Goal: Task Accomplishment & Management: Manage account settings

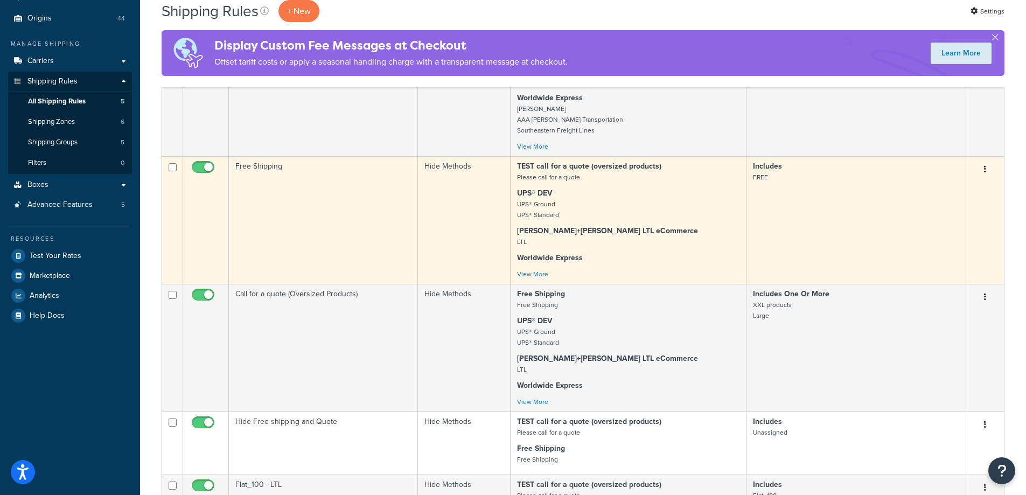
scroll to position [54, 0]
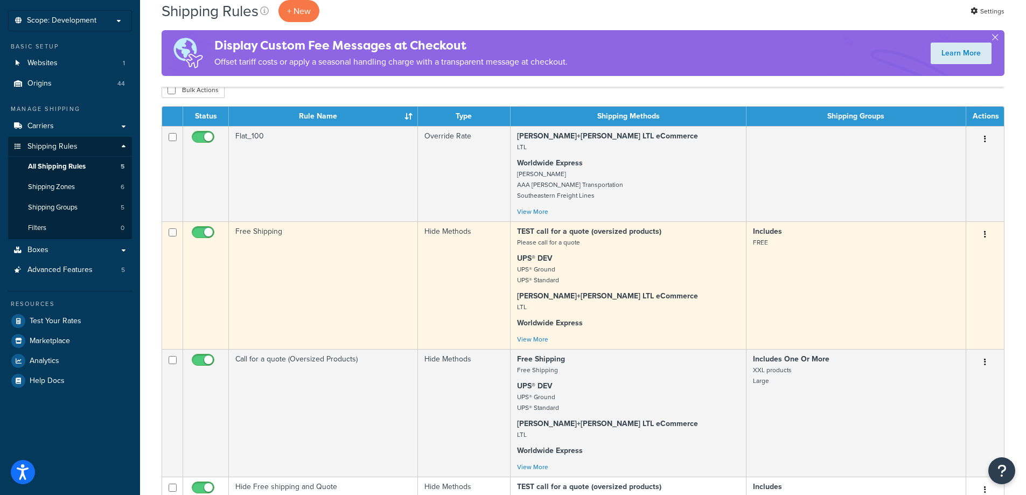
click at [265, 312] on td "Free Shipping" at bounding box center [323, 285] width 189 height 128
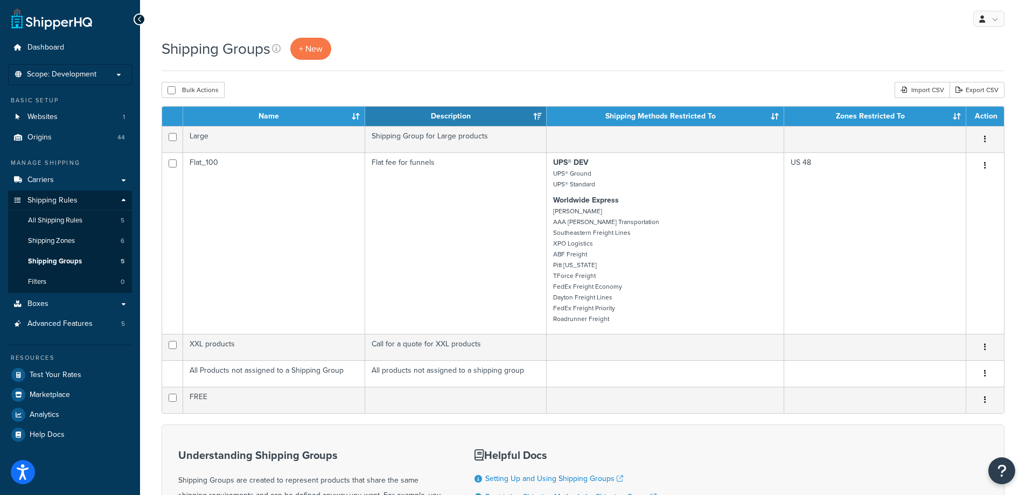
click at [353, 117] on th "Name" at bounding box center [274, 116] width 182 height 19
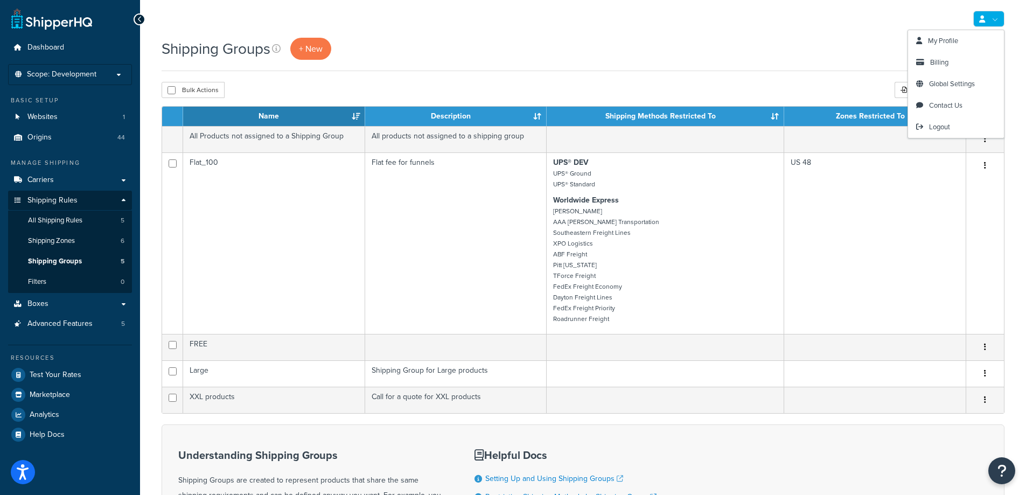
click at [986, 25] on link at bounding box center [988, 19] width 31 height 16
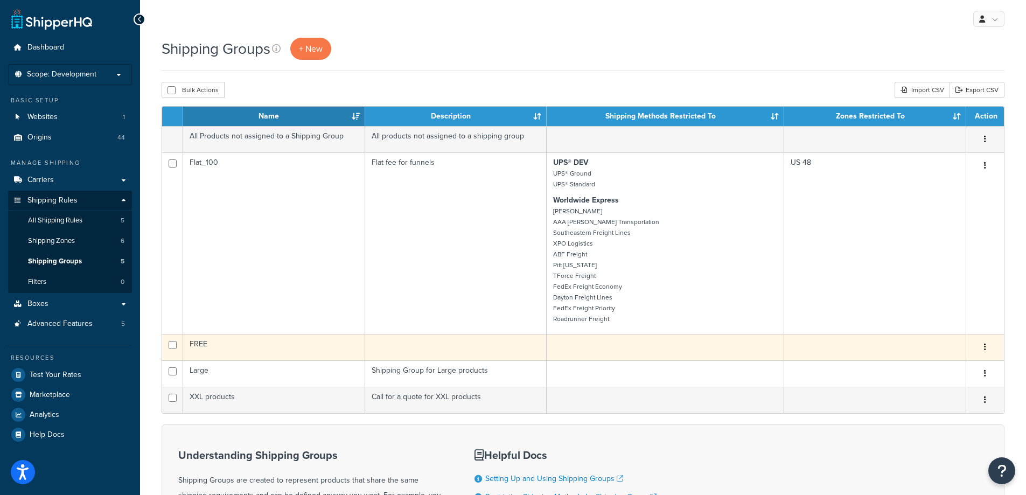
click at [313, 355] on td "FREE" at bounding box center [274, 347] width 182 height 26
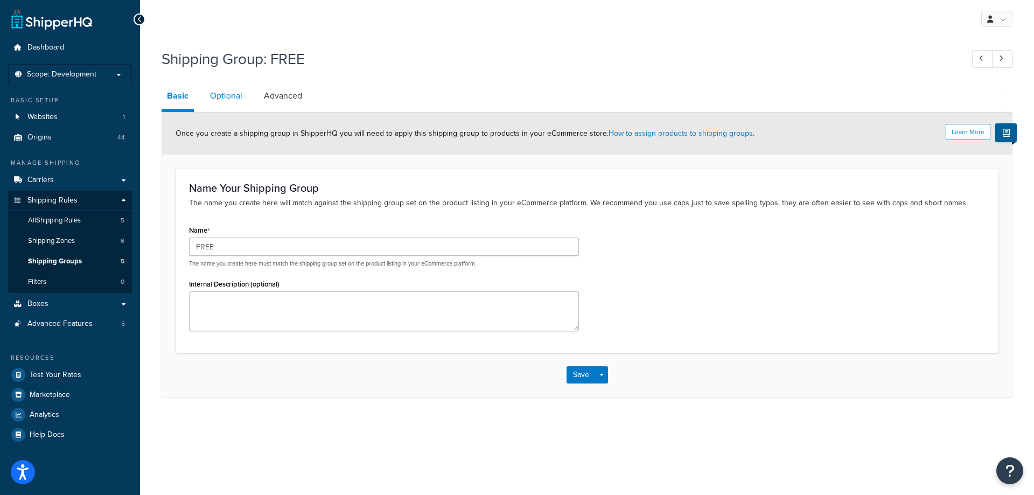
click at [219, 99] on link "Optional" at bounding box center [226, 96] width 43 height 26
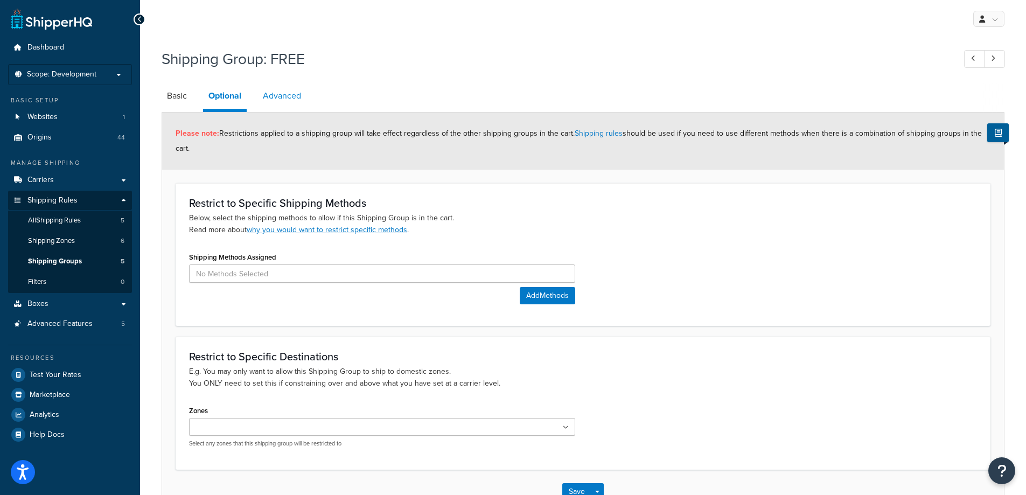
click at [279, 94] on link "Advanced" at bounding box center [281, 96] width 49 height 26
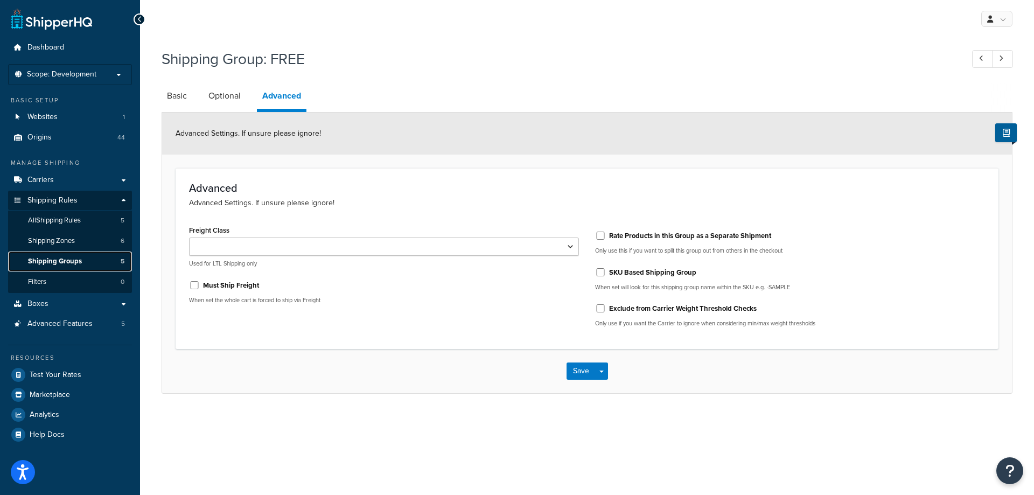
click at [70, 260] on span "Shipping Groups" at bounding box center [55, 261] width 54 height 9
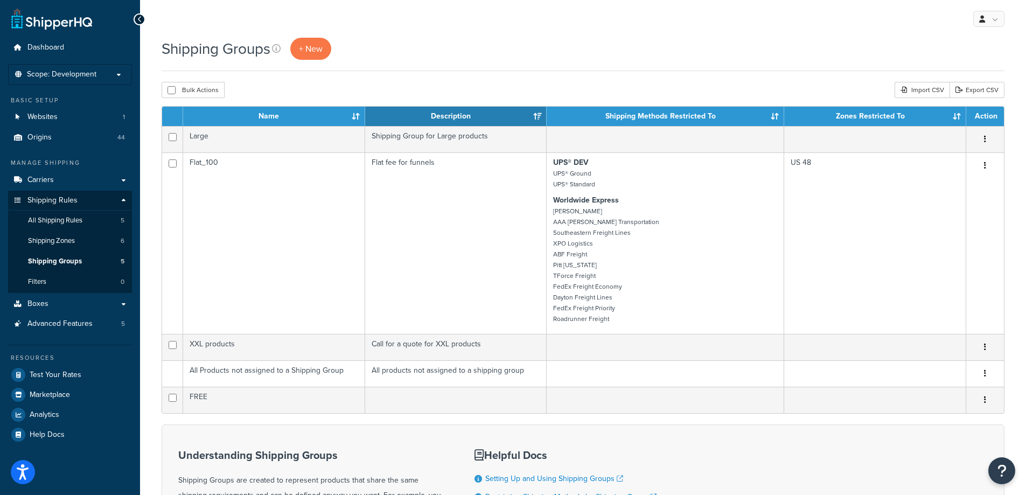
click at [359, 121] on th "Name" at bounding box center [274, 116] width 182 height 19
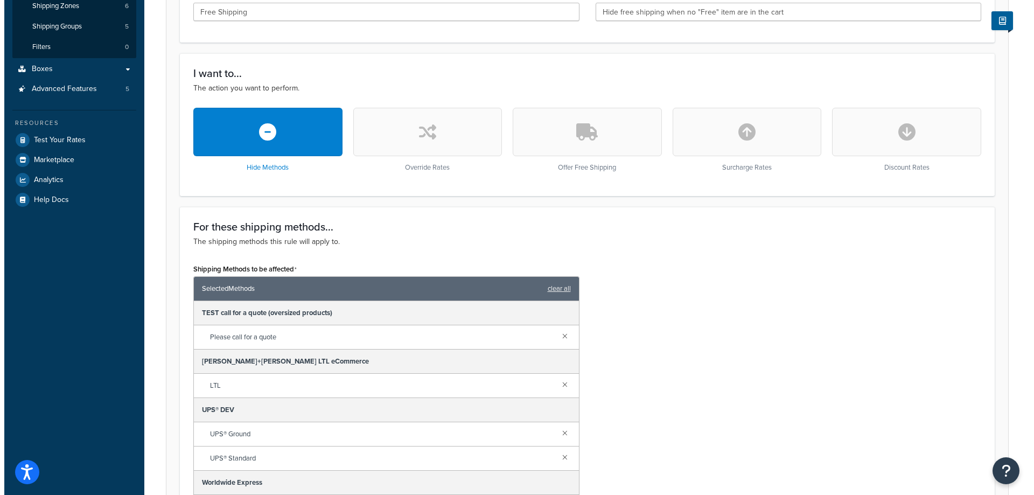
scroll to position [377, 0]
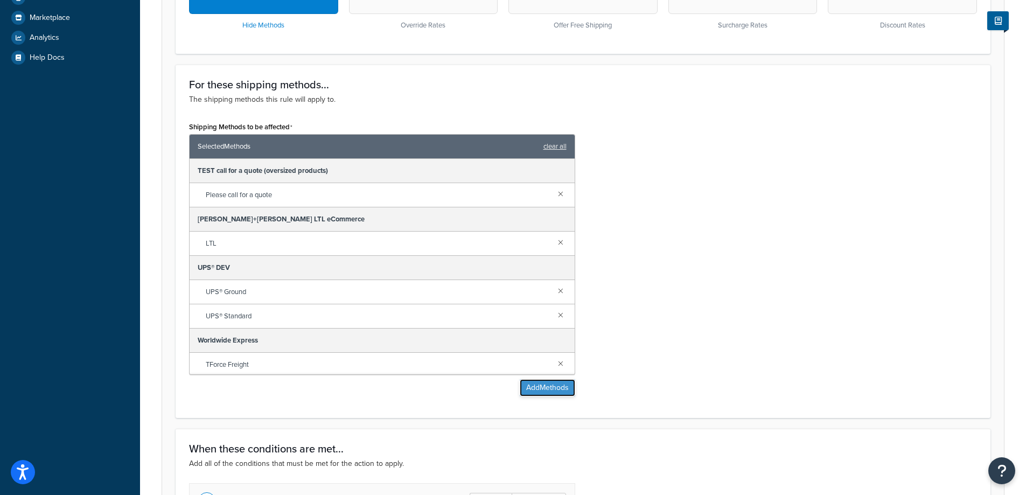
click at [552, 393] on button "Add Methods" at bounding box center [547, 387] width 55 height 17
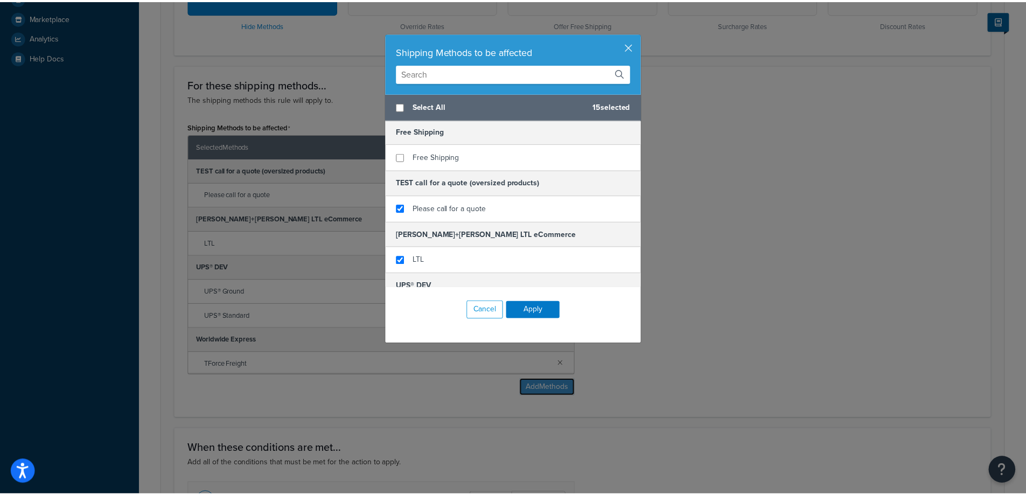
scroll to position [0, 0]
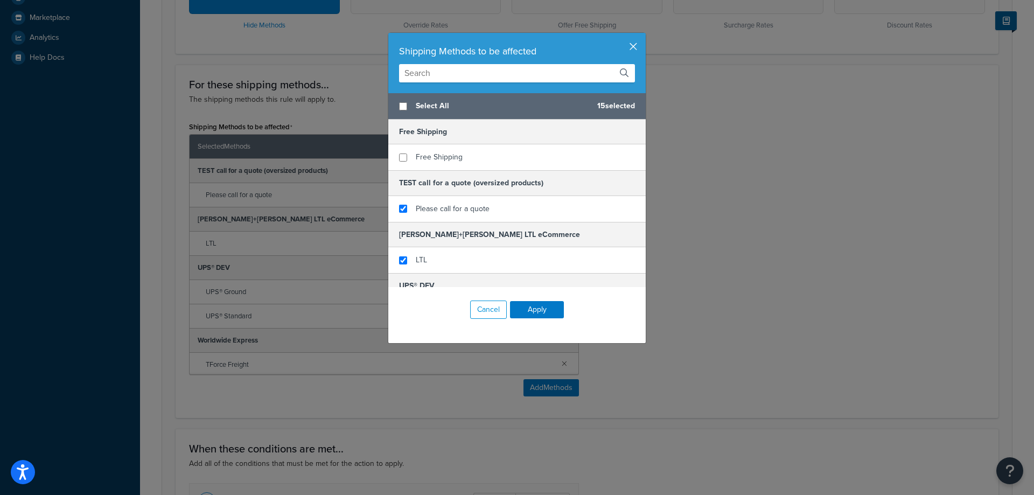
click at [643, 36] on button "button" at bounding box center [644, 34] width 3 height 3
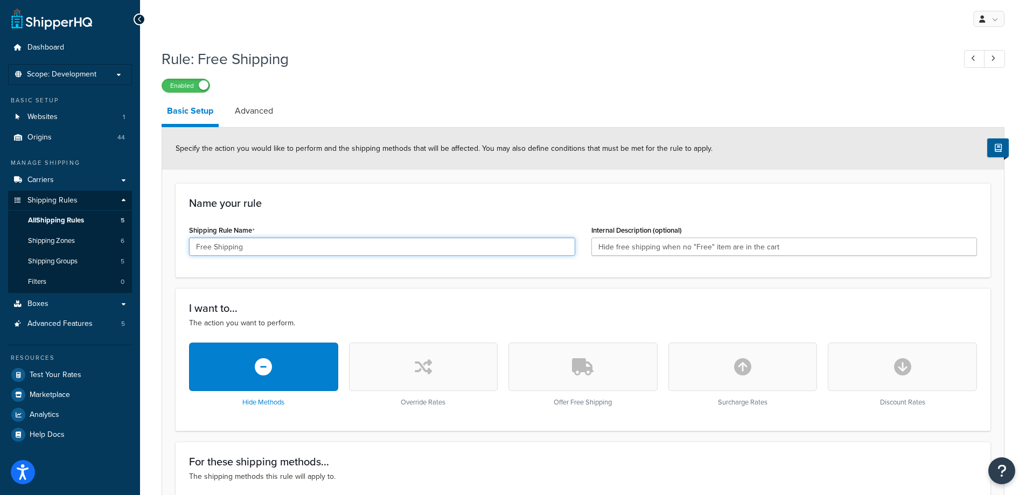
drag, startPoint x: 311, startPoint y: 248, endPoint x: 183, endPoint y: 244, distance: 128.2
click at [183, 244] on div "Shipping Rule Name Free Shipping" at bounding box center [382, 242] width 402 height 41
click at [802, 246] on input "Hide free shipping when no "Free" item are in the cart" at bounding box center [784, 246] width 386 height 18
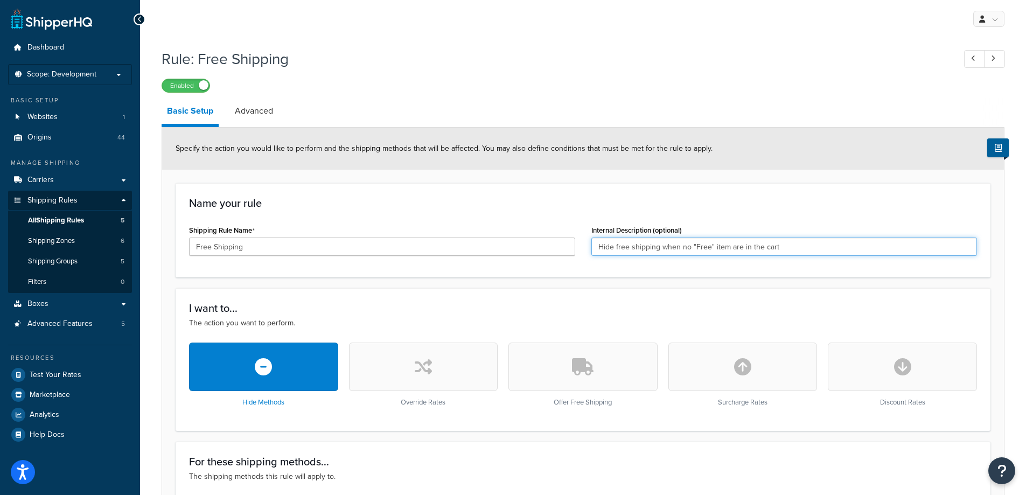
click at [802, 246] on input "Hide free shipping when no "Free" item are in the cart" at bounding box center [784, 246] width 386 height 18
click at [53, 219] on span "All Shipping Rules" at bounding box center [56, 220] width 56 height 9
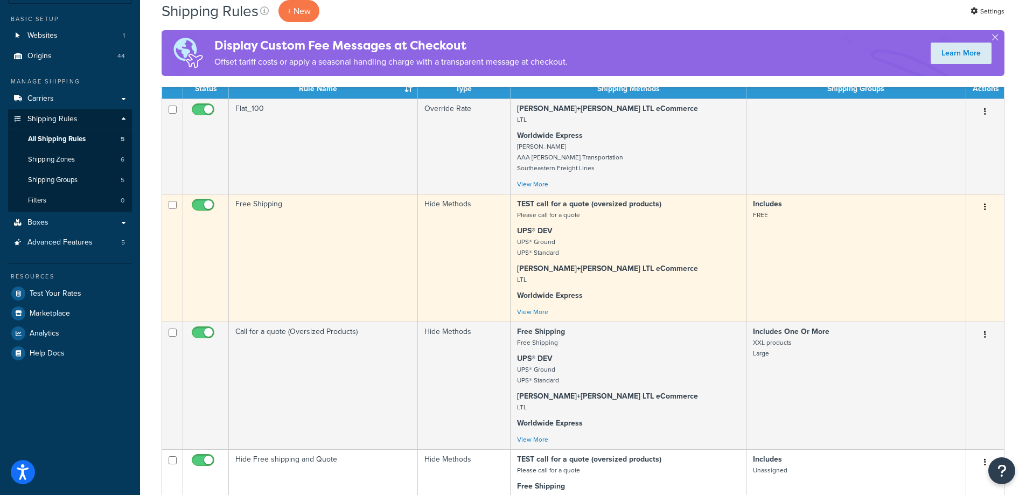
scroll to position [162, 0]
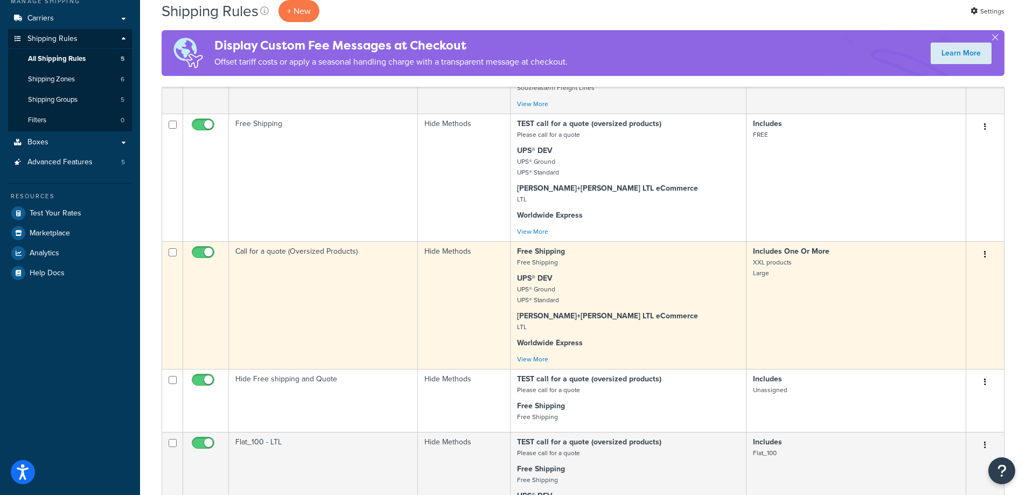
click at [372, 279] on td "Call for a quote (Oversized Products)" at bounding box center [323, 305] width 189 height 128
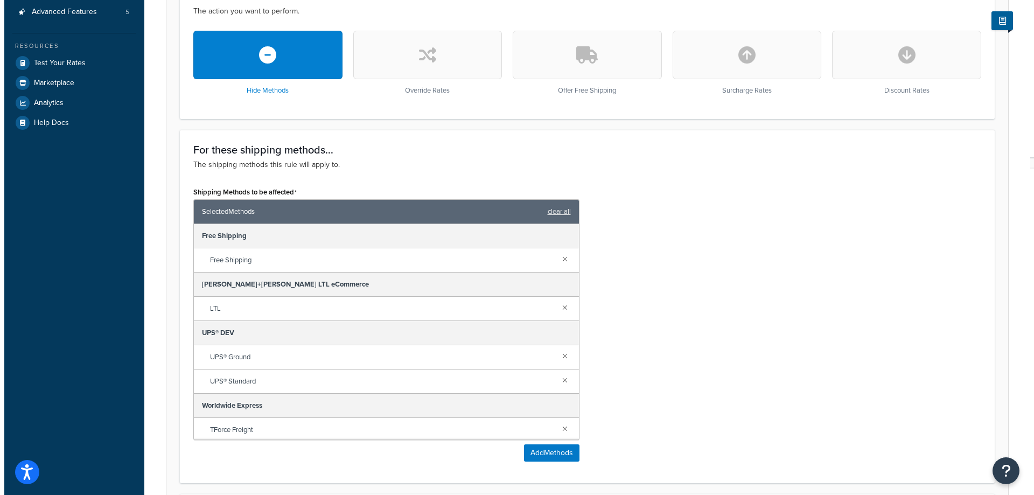
scroll to position [323, 0]
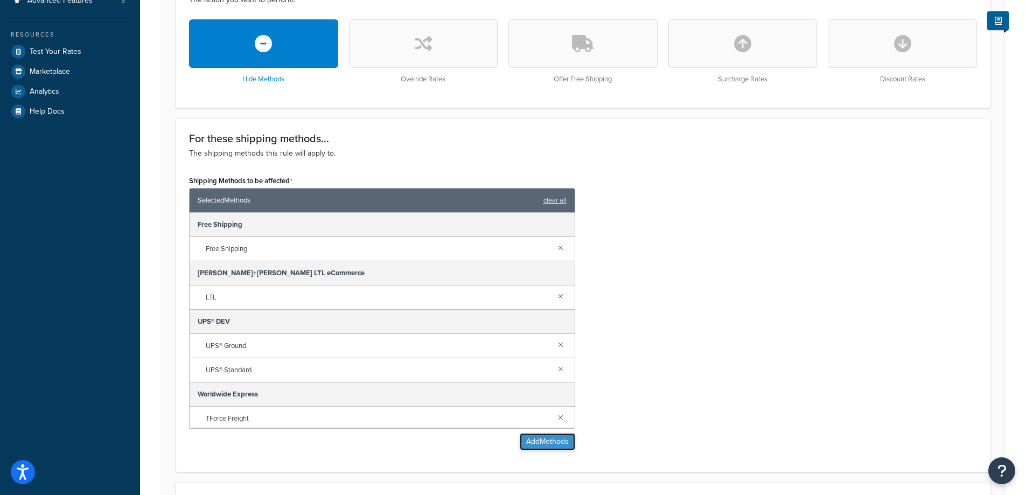
click at [553, 437] on button "Add Methods" at bounding box center [547, 441] width 55 height 17
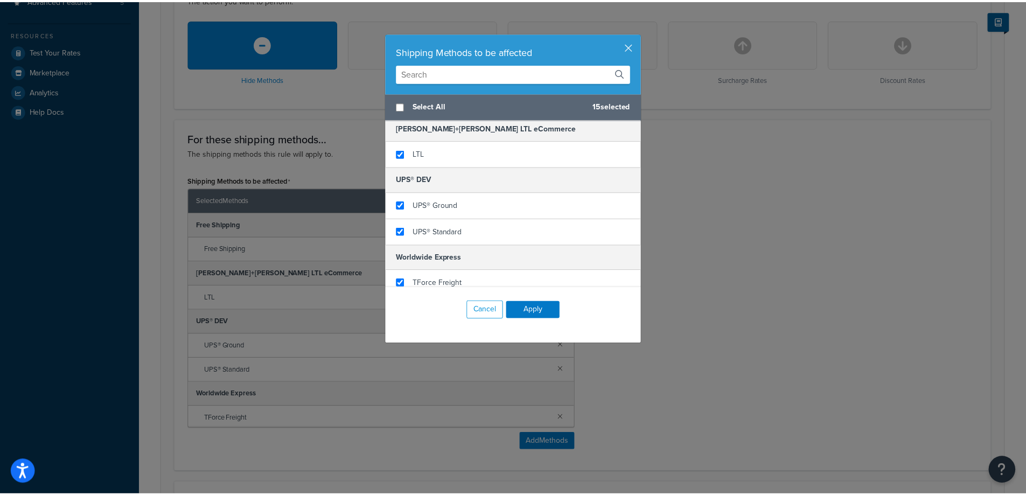
scroll to position [108, 0]
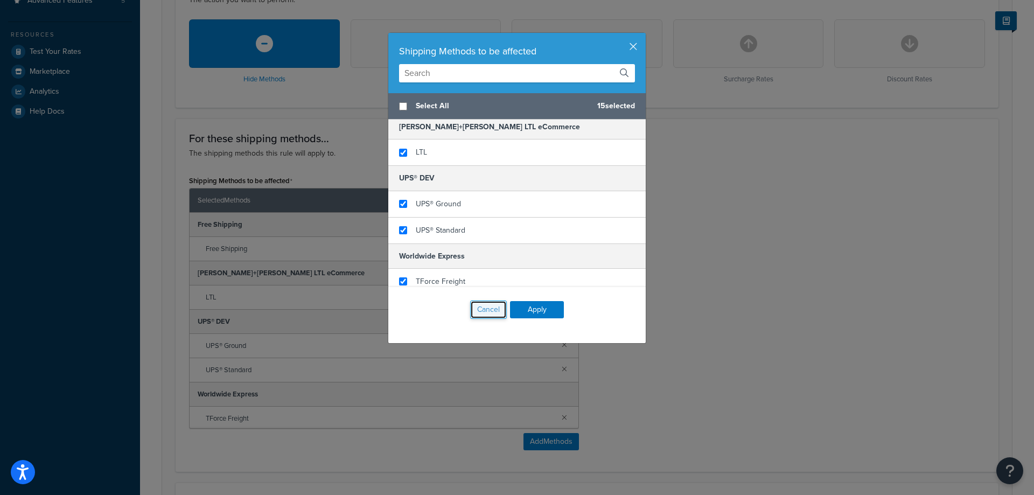
click at [471, 310] on button "Cancel" at bounding box center [488, 309] width 37 height 18
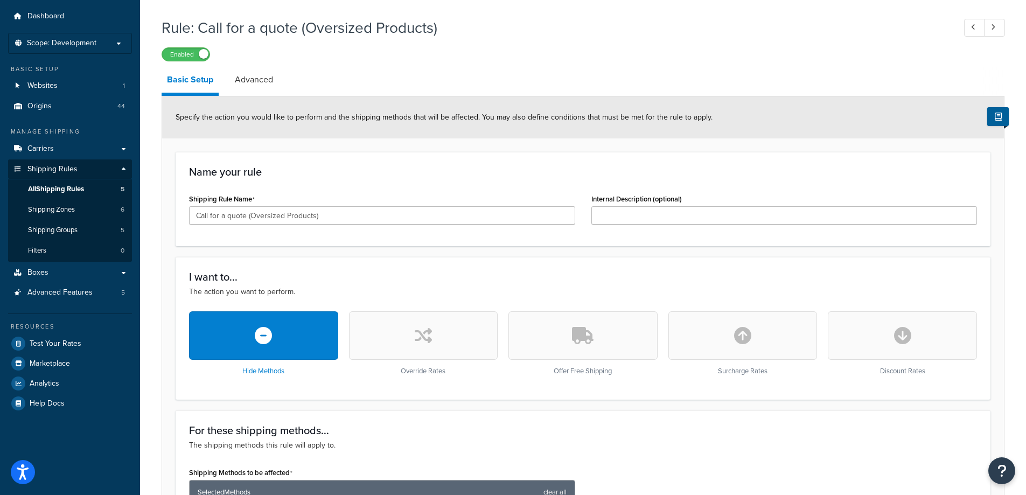
scroll to position [0, 0]
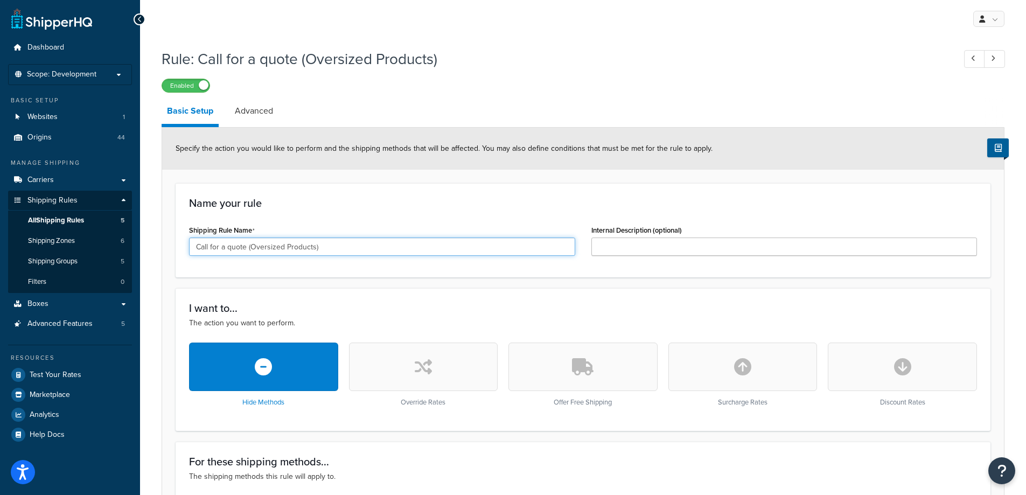
click at [500, 251] on input "Call for a quote (Oversized Products)" at bounding box center [382, 246] width 386 height 18
click at [500, 250] on input "Call for a quote (Oversized Products)" at bounding box center [382, 246] width 386 height 18
click at [54, 220] on span "All Shipping Rules" at bounding box center [56, 220] width 56 height 9
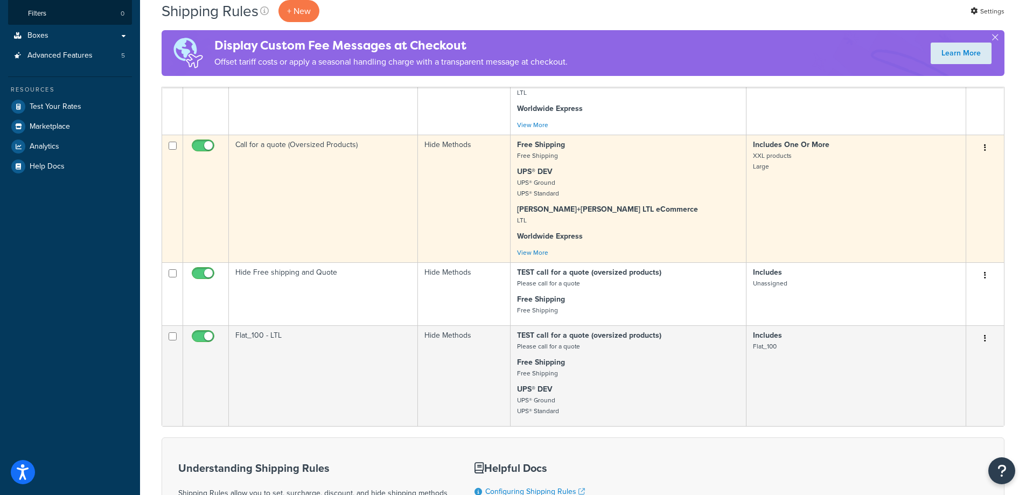
scroll to position [269, 0]
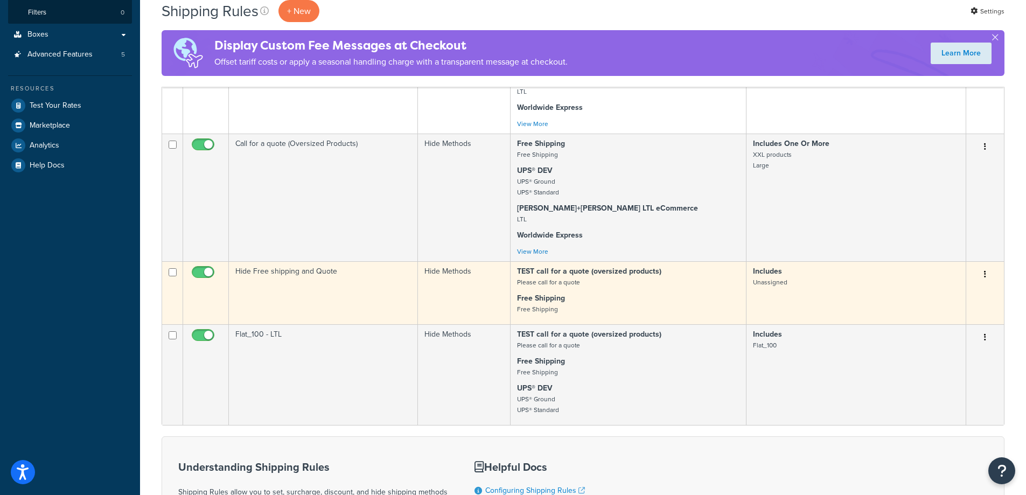
click at [325, 282] on td "Hide Free shipping and Quote" at bounding box center [323, 292] width 189 height 63
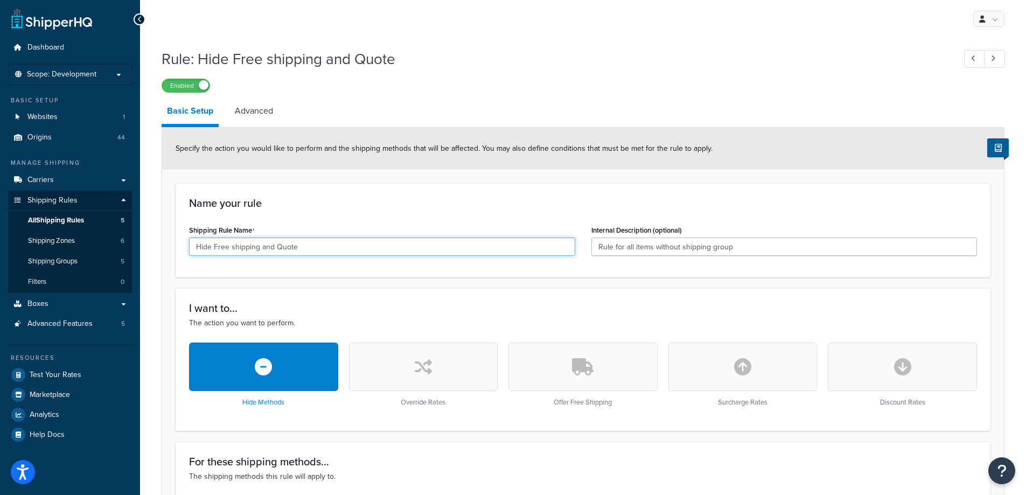
click at [560, 243] on input "Hide Free shipping and Quote" at bounding box center [382, 246] width 386 height 18
click at [733, 246] on input "Rule for all items without shipping group" at bounding box center [784, 246] width 386 height 18
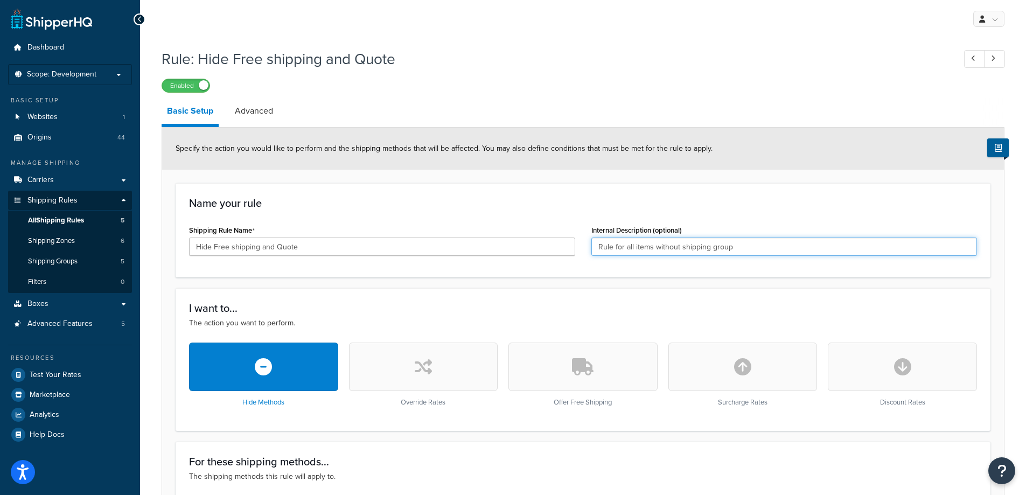
click at [733, 246] on input "Rule for all items without shipping group" at bounding box center [784, 246] width 386 height 18
click at [57, 219] on span "All Shipping Rules" at bounding box center [56, 220] width 56 height 9
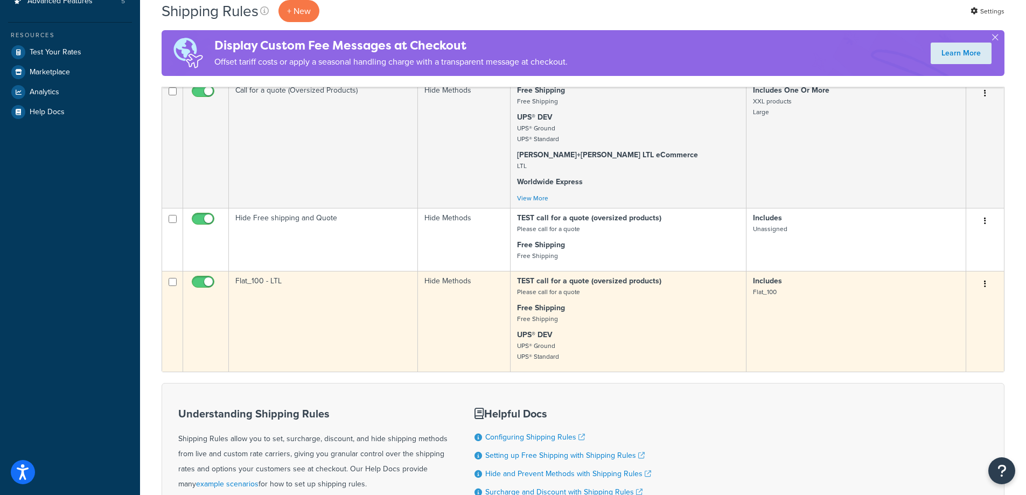
scroll to position [323, 0]
click at [468, 316] on td "Hide Methods" at bounding box center [464, 320] width 93 height 101
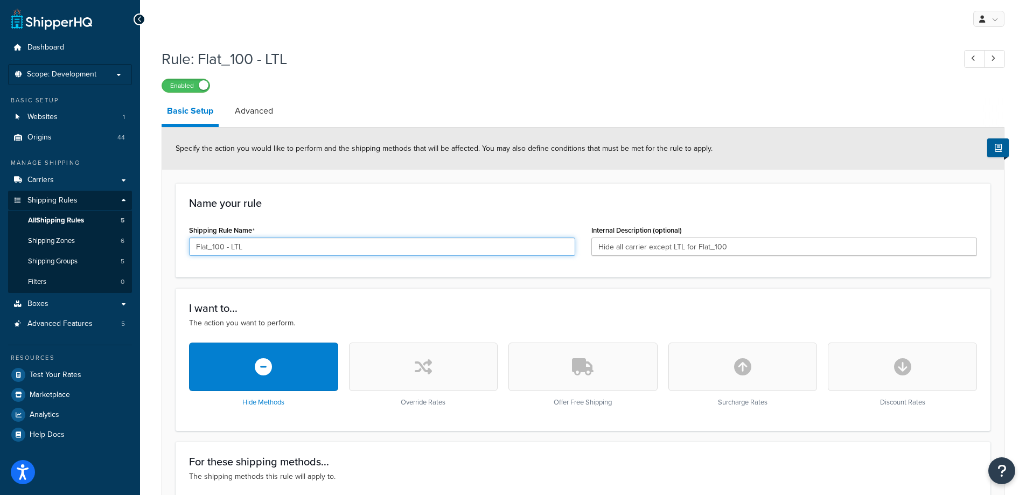
click at [464, 244] on input "Flat_100 - LTL" at bounding box center [382, 246] width 386 height 18
click at [756, 246] on input "Hide all carrier except LTL for Flat_100" at bounding box center [784, 246] width 386 height 18
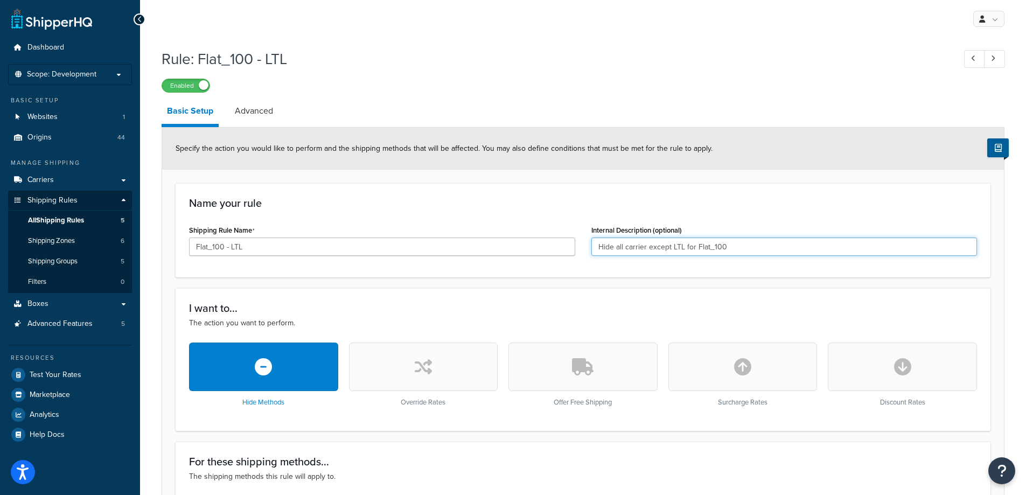
click at [756, 246] on input "Hide all carrier except LTL for Flat_100" at bounding box center [784, 246] width 386 height 18
click at [50, 216] on span "All Shipping Rules" at bounding box center [56, 220] width 56 height 9
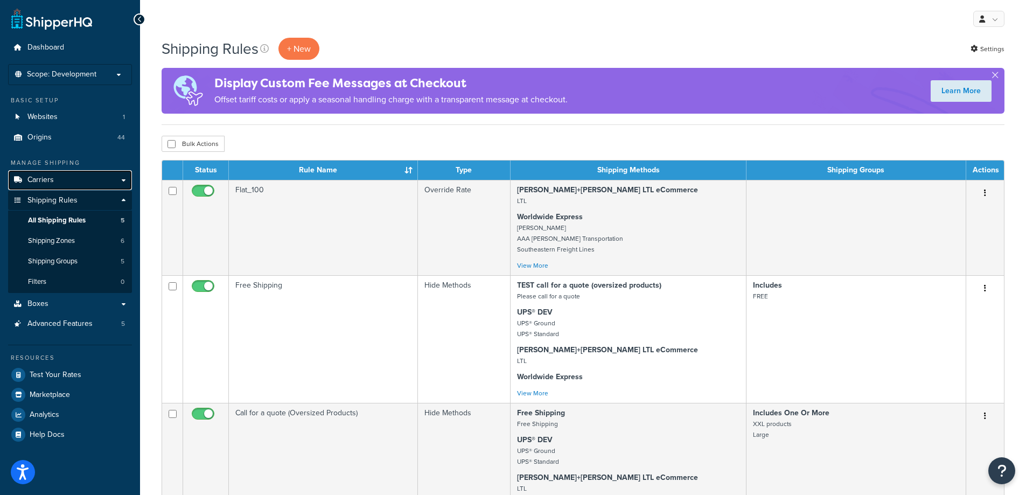
click at [43, 177] on span "Carriers" at bounding box center [40, 180] width 26 height 9
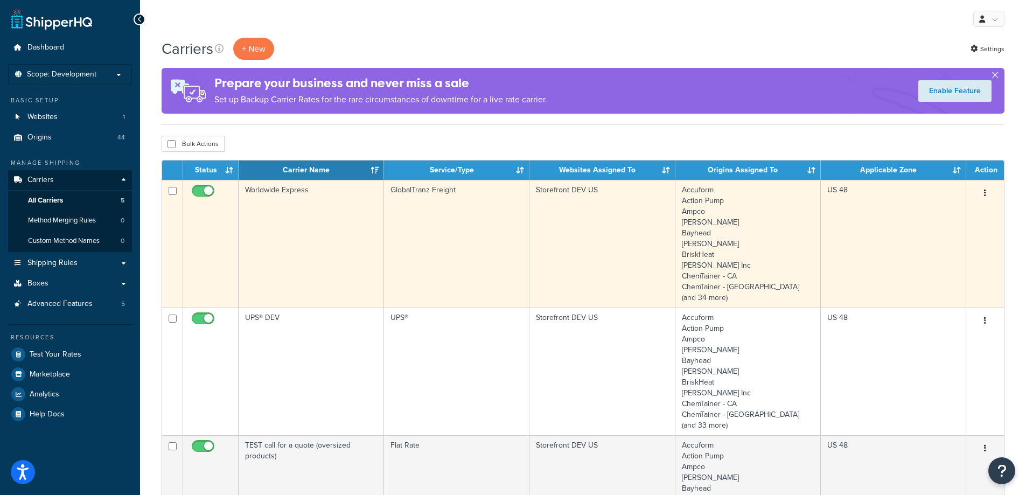
click at [287, 256] on td "Worldwide Express" at bounding box center [311, 244] width 145 height 128
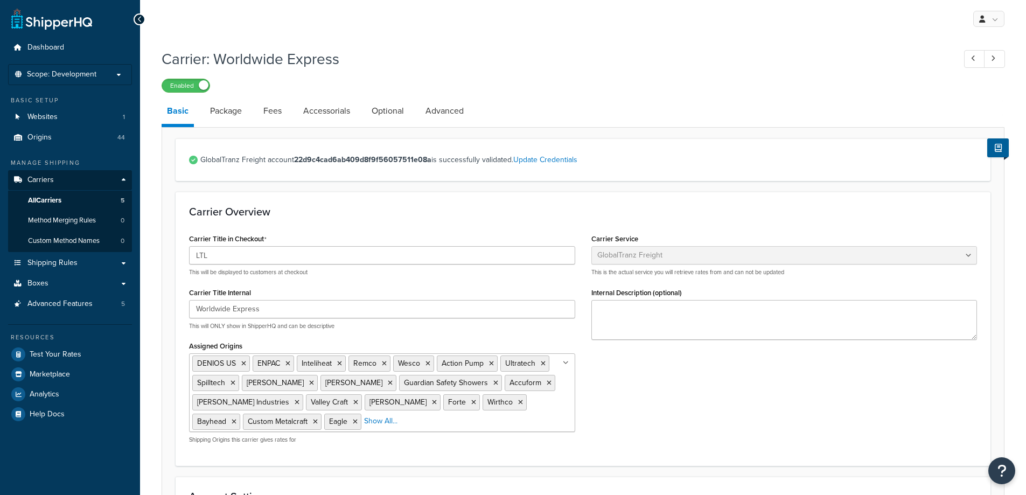
select select "globaltranzFreight"
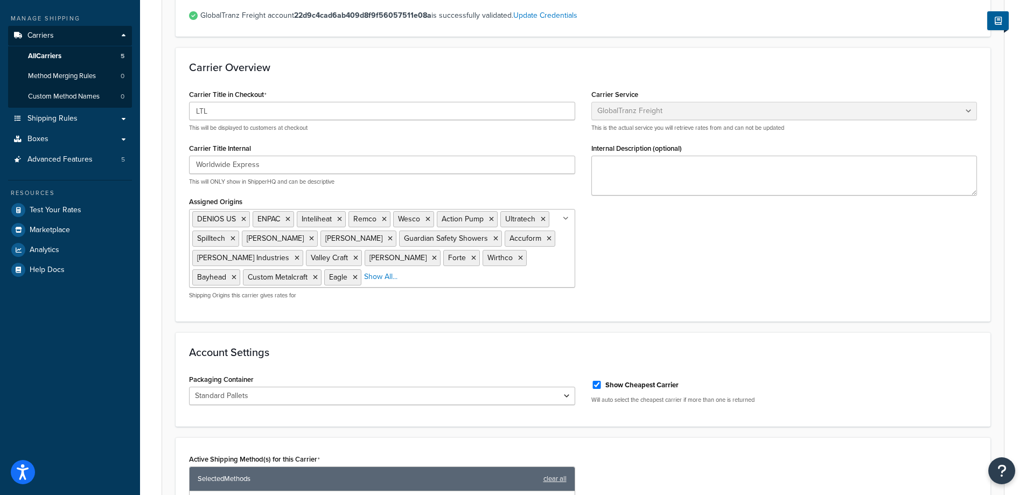
scroll to position [215, 0]
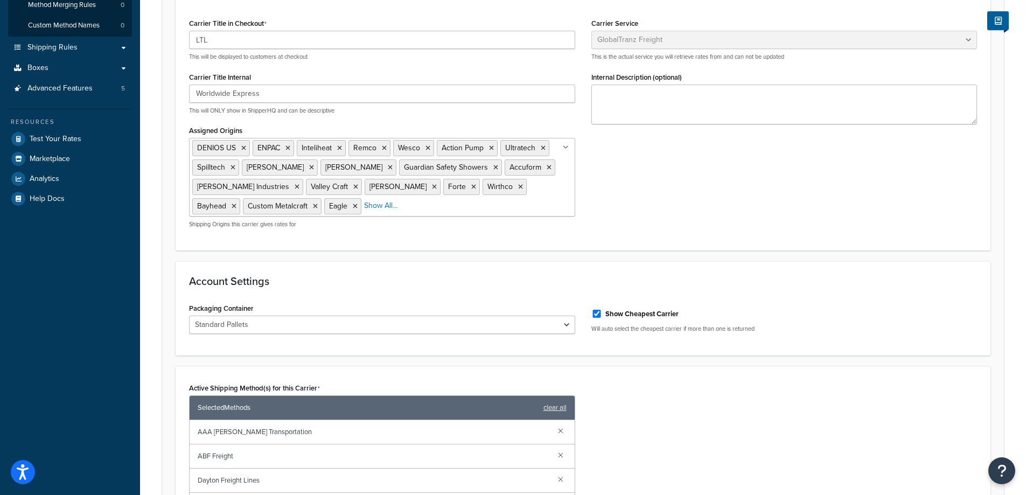
click at [559, 209] on ul "DENIOS US ENPAC Inteliheat Remco Wesco Action Pump Ultratech Spilltech [PERSON_…" at bounding box center [382, 177] width 386 height 79
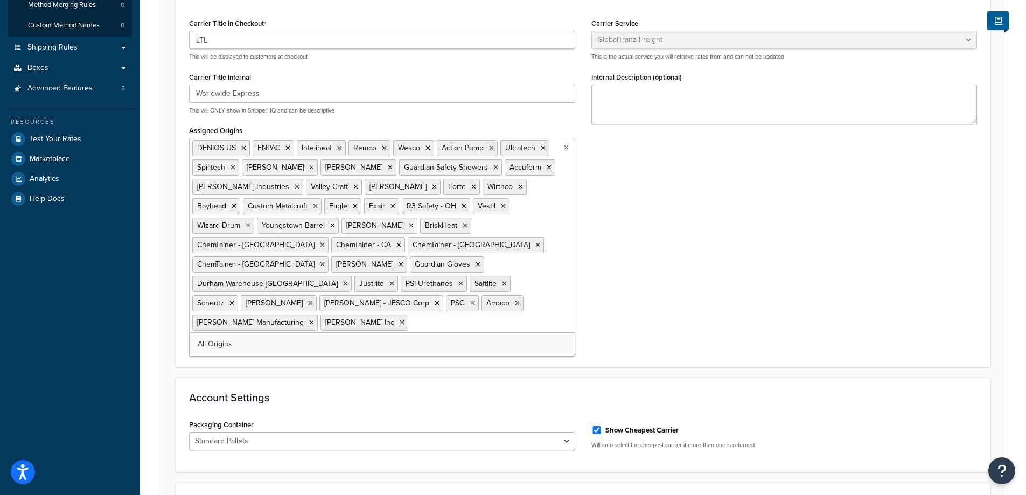
click at [737, 263] on form "GlobalTranz Freight account 22d9c4cad6ab409d8f9f56057511e08a is successfully va…" at bounding box center [583, 444] width 842 height 1043
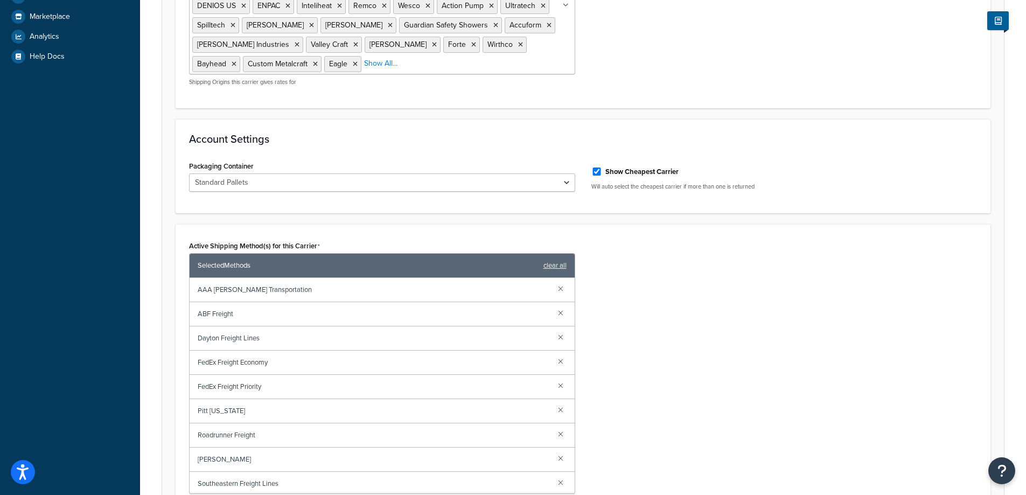
scroll to position [34, 0]
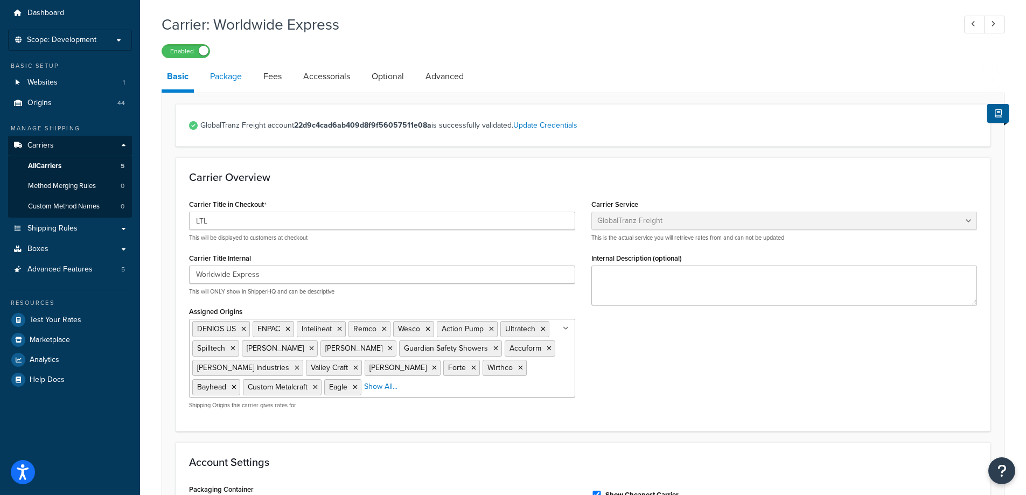
click at [234, 77] on link "Package" at bounding box center [226, 77] width 43 height 26
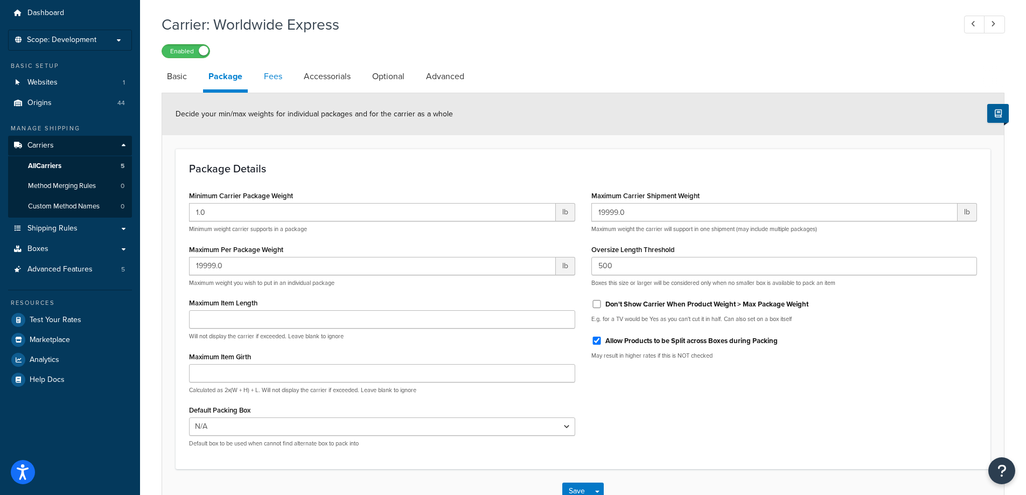
click at [277, 82] on link "Fees" at bounding box center [272, 77] width 29 height 26
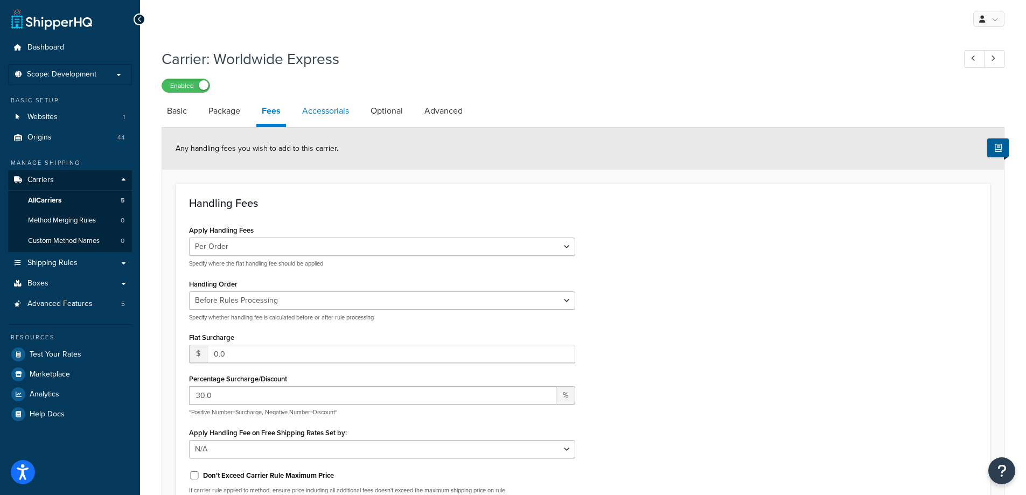
click at [331, 115] on link "Accessorials" at bounding box center [326, 111] width 58 height 26
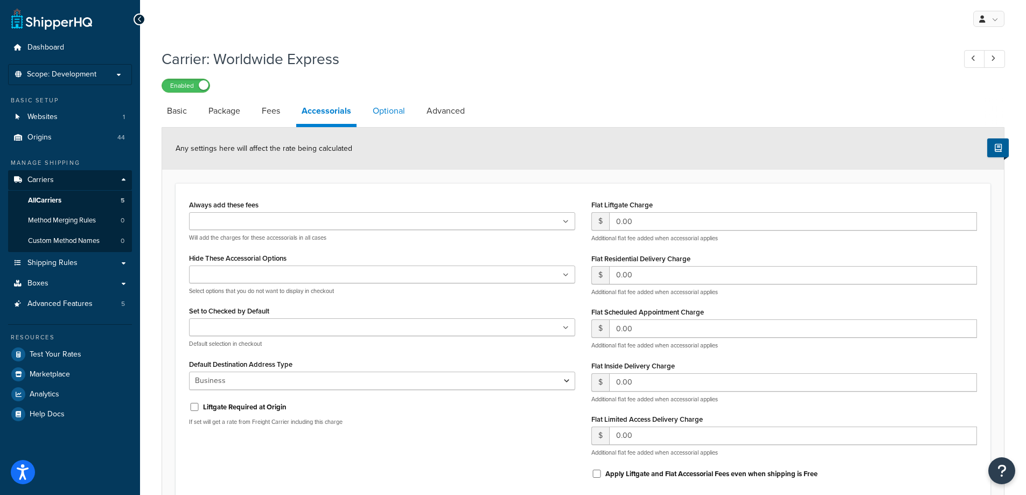
click at [393, 114] on link "Optional" at bounding box center [388, 111] width 43 height 26
select select "55"
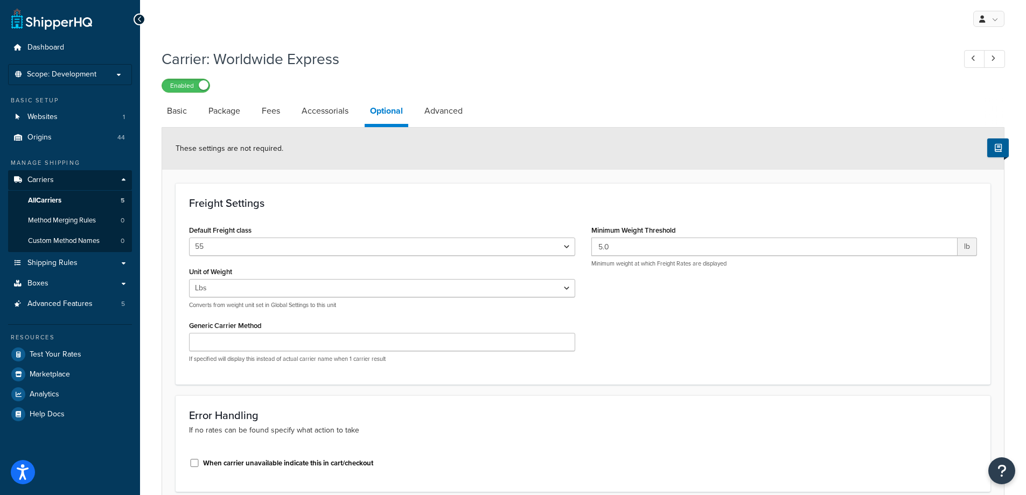
click at [419, 116] on li "Optional" at bounding box center [392, 112] width 54 height 29
click at [433, 113] on link "Advanced" at bounding box center [443, 111] width 49 height 26
select select "false"
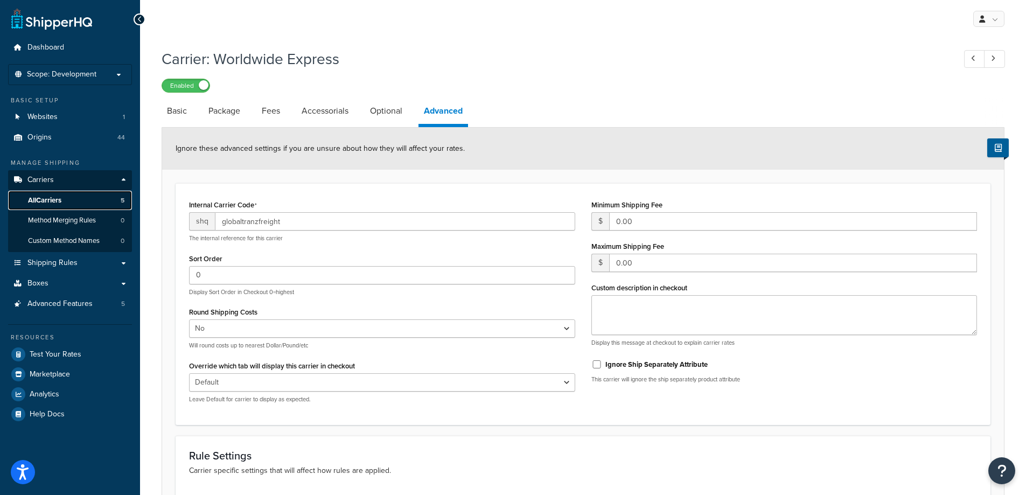
click at [55, 194] on link "All Carriers 5" at bounding box center [70, 201] width 124 height 20
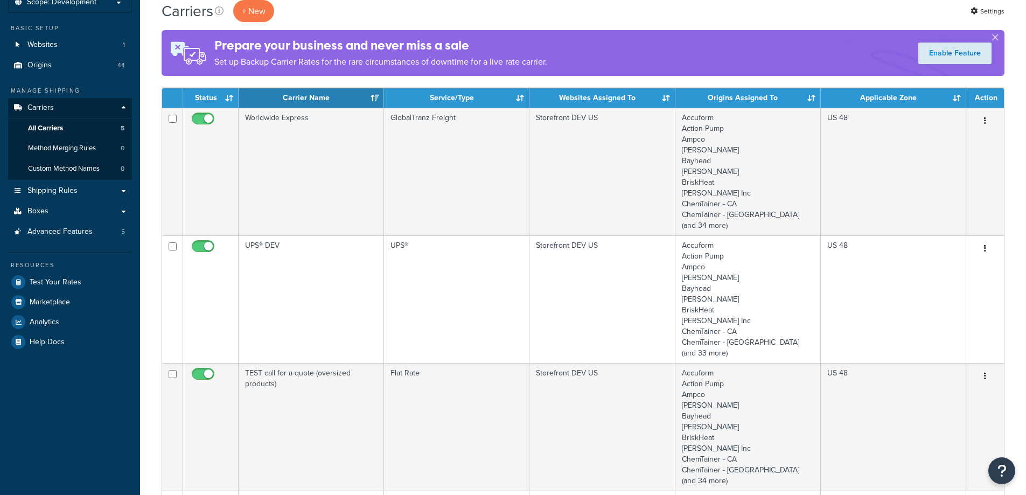
scroll to position [162, 0]
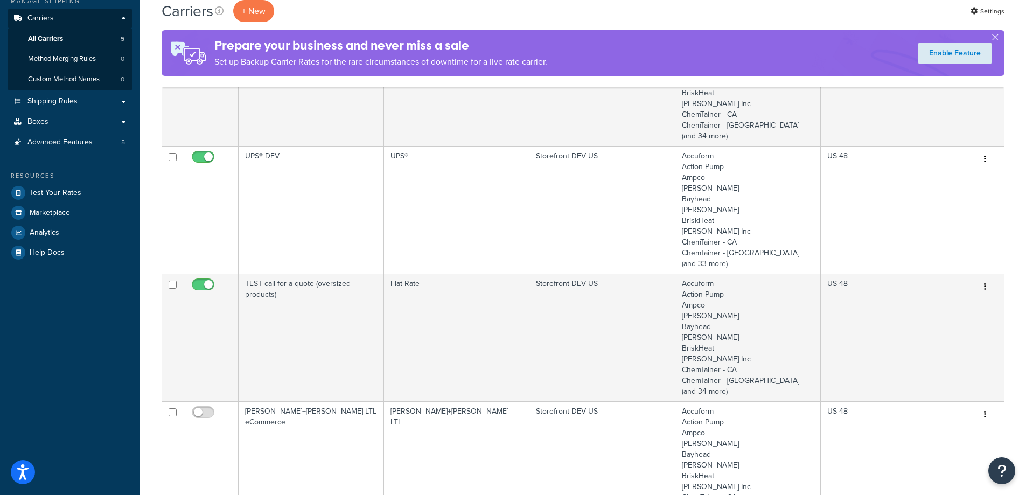
click at [304, 184] on td "UPS® DEV" at bounding box center [311, 210] width 145 height 128
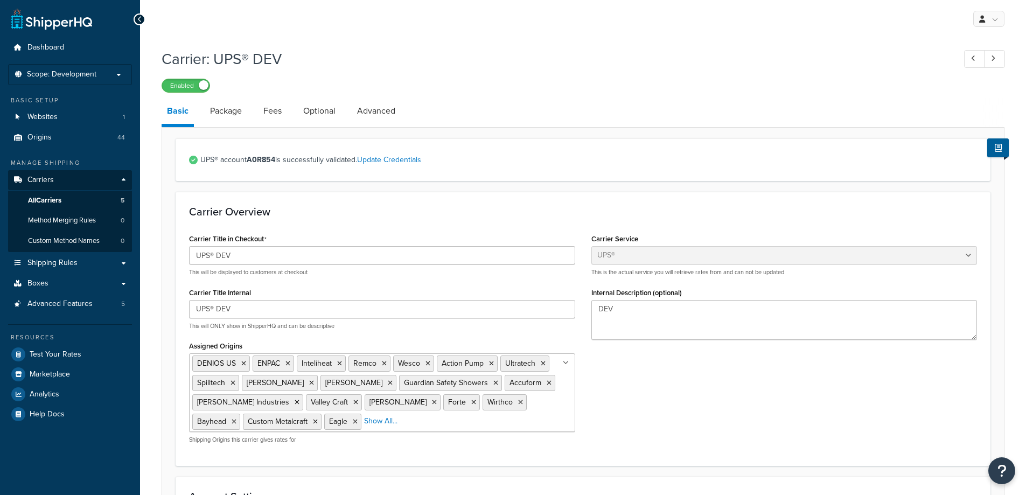
select select "ups"
select select "us"
click at [432, 428] on ul "DENIOS US ENPAC Inteliheat Remco Wesco Action Pump Ultratech Spilltech Stewart …" at bounding box center [382, 392] width 386 height 79
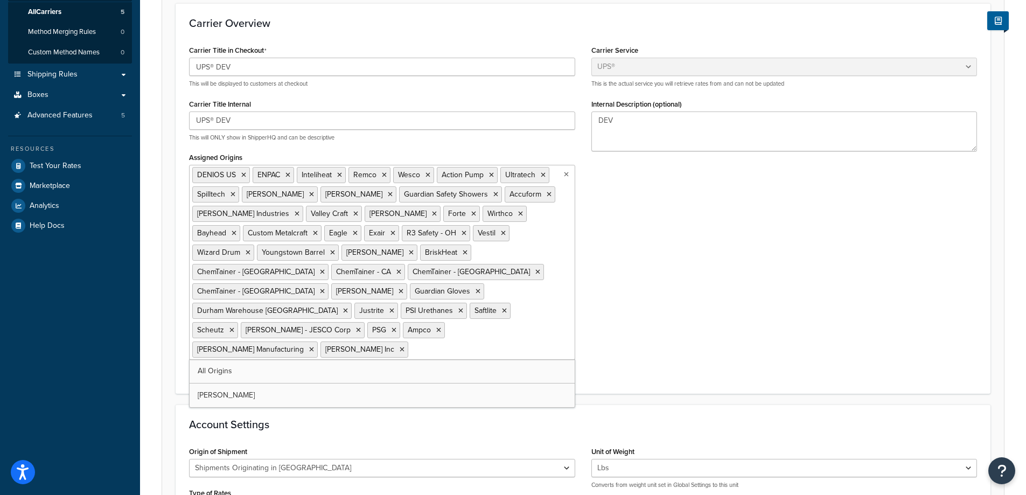
scroll to position [323, 0]
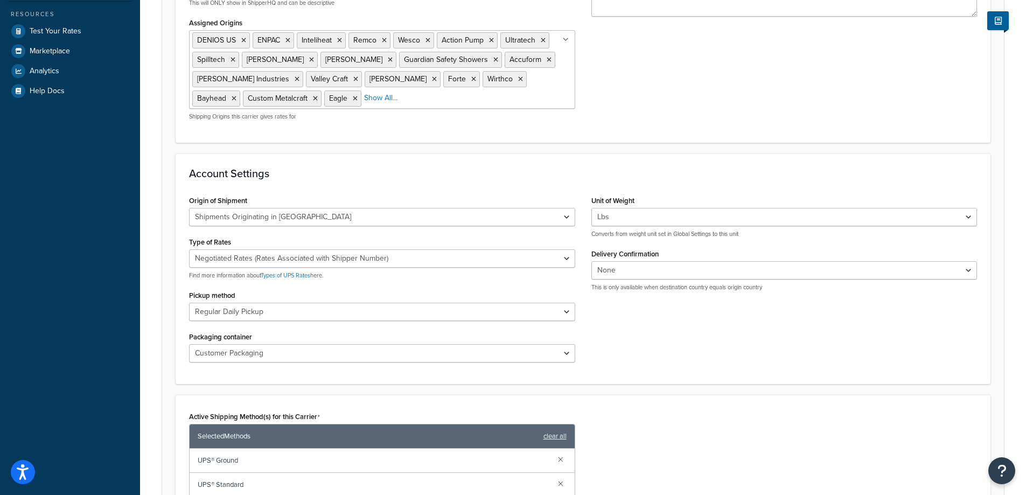
click at [693, 186] on form "UPS® account A0R854 is successfully validated. Update Credentials Carrier Overv…" at bounding box center [583, 263] width 842 height 896
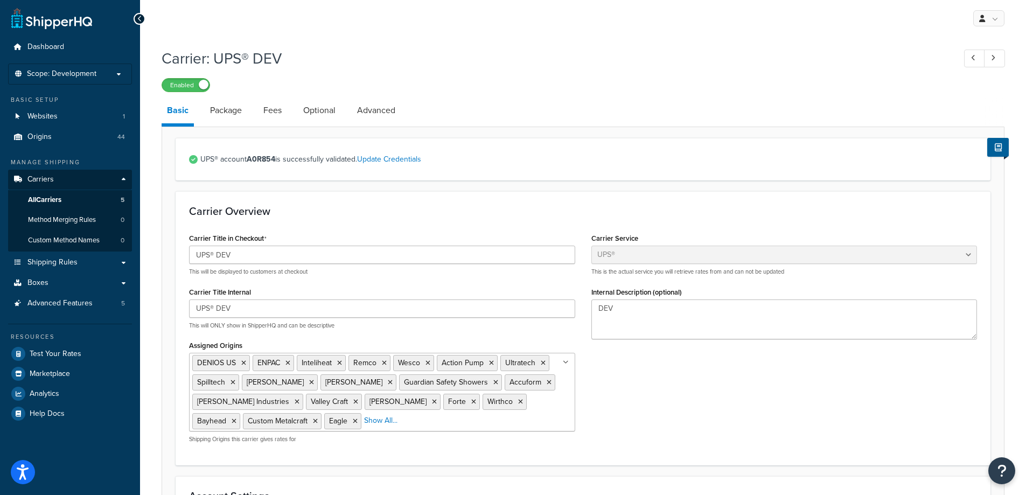
scroll to position [0, 0]
click at [244, 112] on link "Package" at bounding box center [226, 111] width 43 height 26
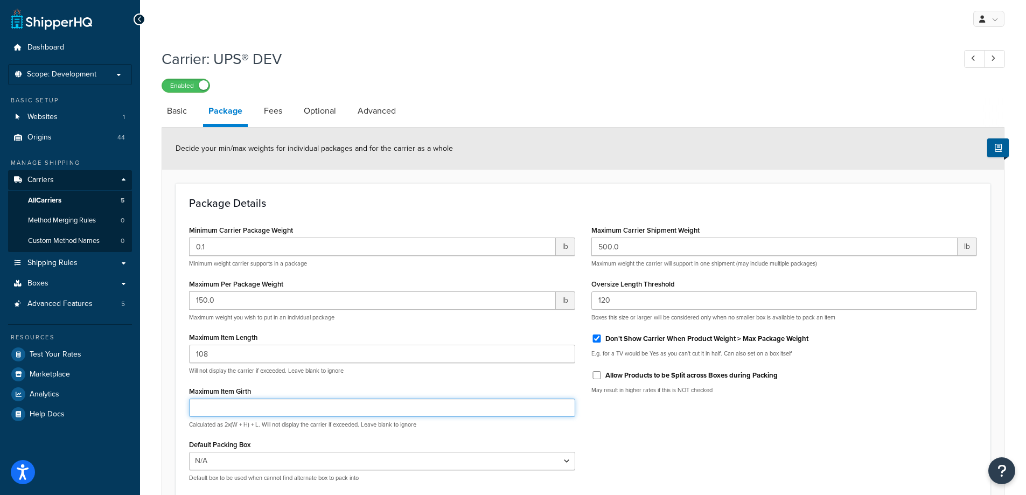
click at [296, 405] on input "Maximum Item Girth" at bounding box center [382, 407] width 386 height 18
type input "165"
click at [478, 91] on div "Enabled" at bounding box center [583, 85] width 843 height 15
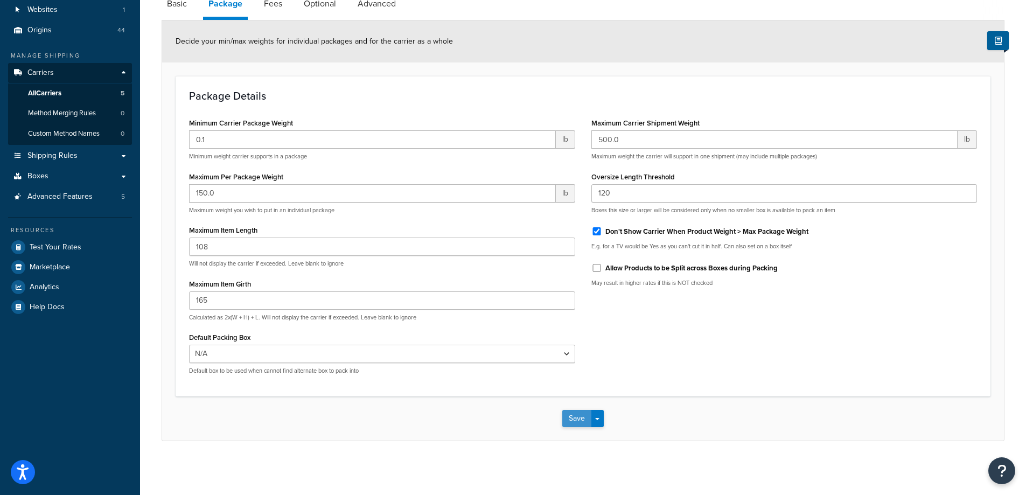
click at [562, 425] on button "Save" at bounding box center [576, 418] width 29 height 17
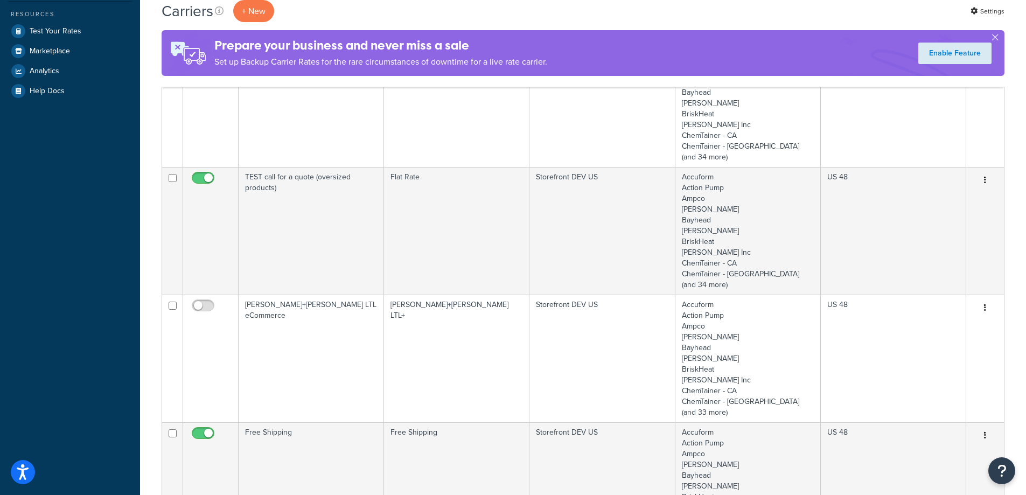
scroll to position [108, 0]
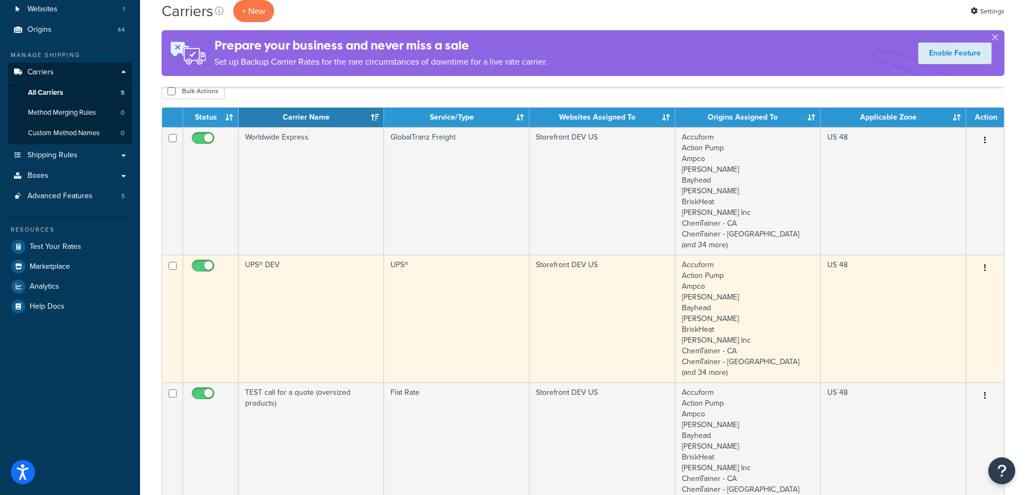
click at [297, 311] on td "UPS® DEV" at bounding box center [311, 319] width 145 height 128
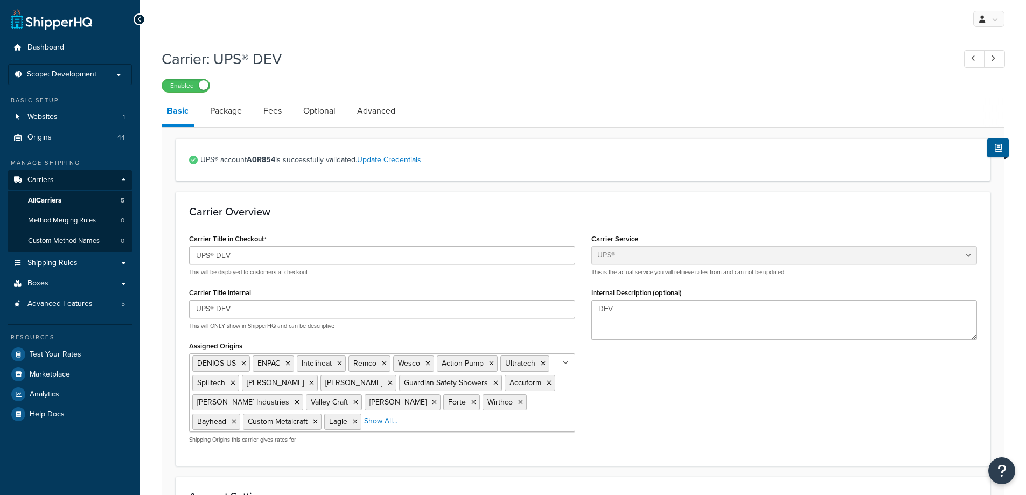
select select "ups"
select select "us"
drag, startPoint x: 276, startPoint y: 126, endPoint x: 275, endPoint y: 119, distance: 7.2
click at [275, 119] on link "Fees" at bounding box center [272, 111] width 29 height 26
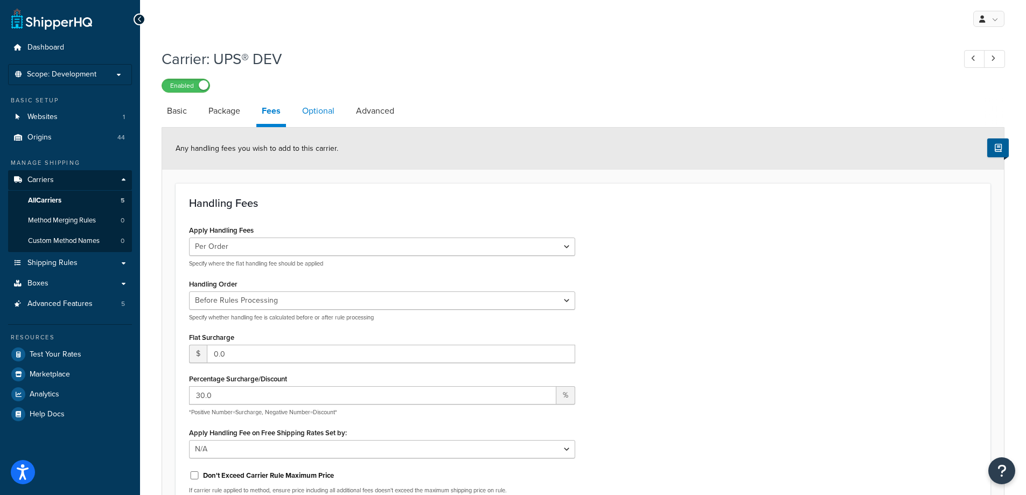
click at [320, 113] on link "Optional" at bounding box center [318, 111] width 43 height 26
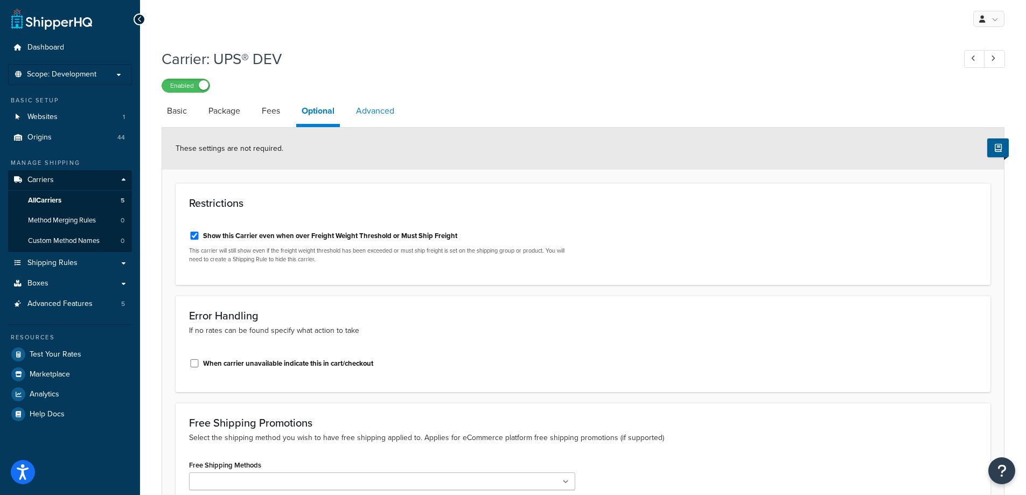
click at [395, 114] on link "Advanced" at bounding box center [375, 111] width 49 height 26
select select "false"
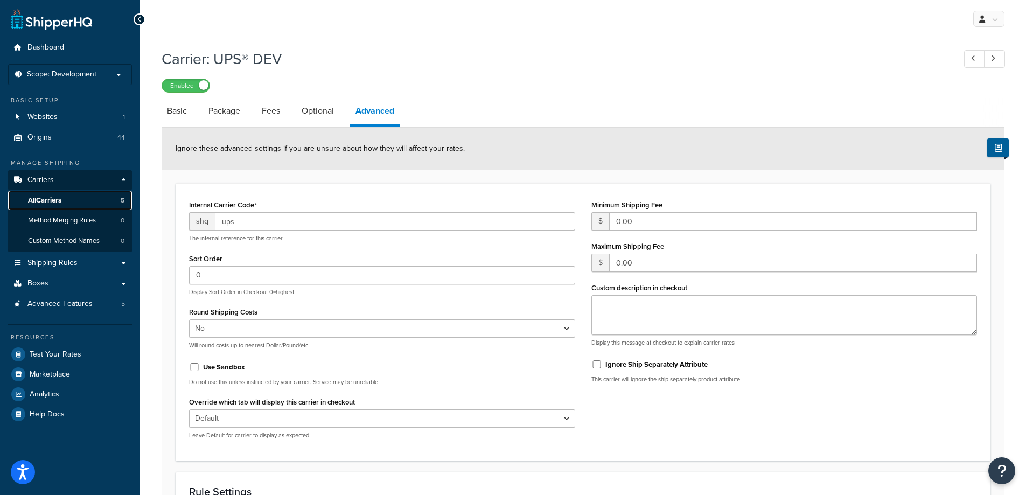
click at [64, 199] on link "All Carriers 5" at bounding box center [70, 201] width 124 height 20
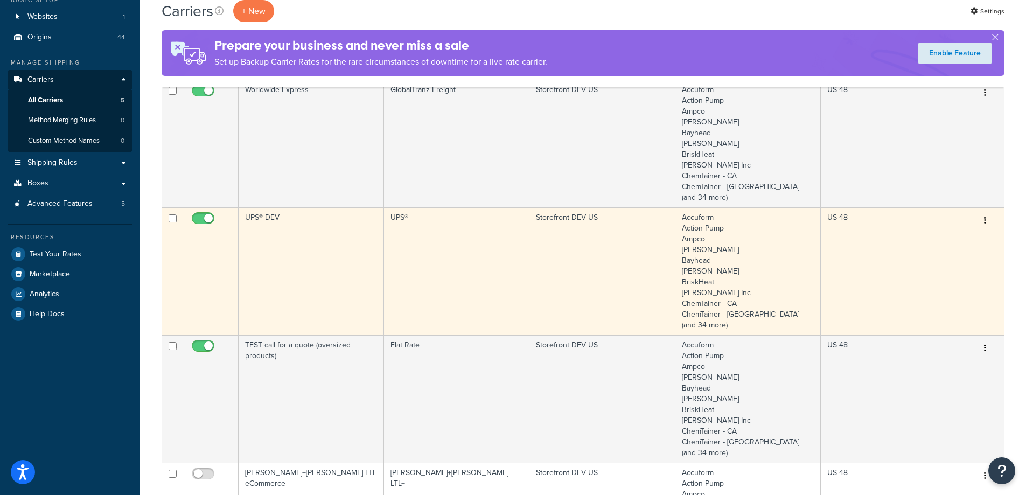
scroll to position [108, 0]
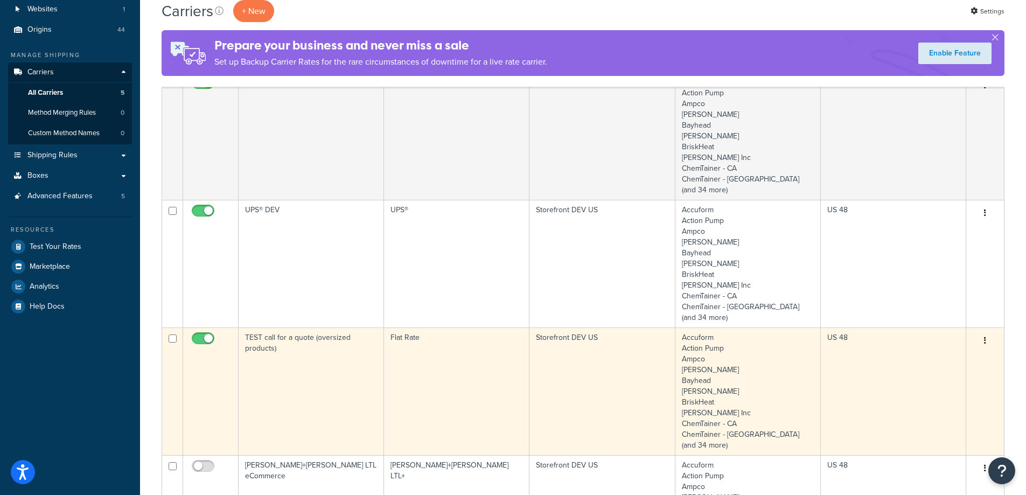
click at [345, 347] on td "TEST call for a quote (oversized products)" at bounding box center [311, 391] width 145 height 128
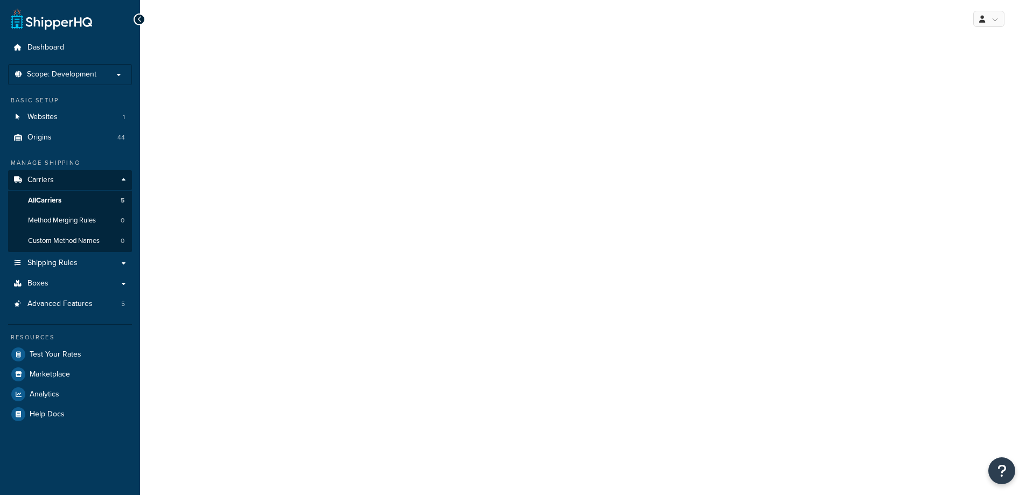
select select "flat"
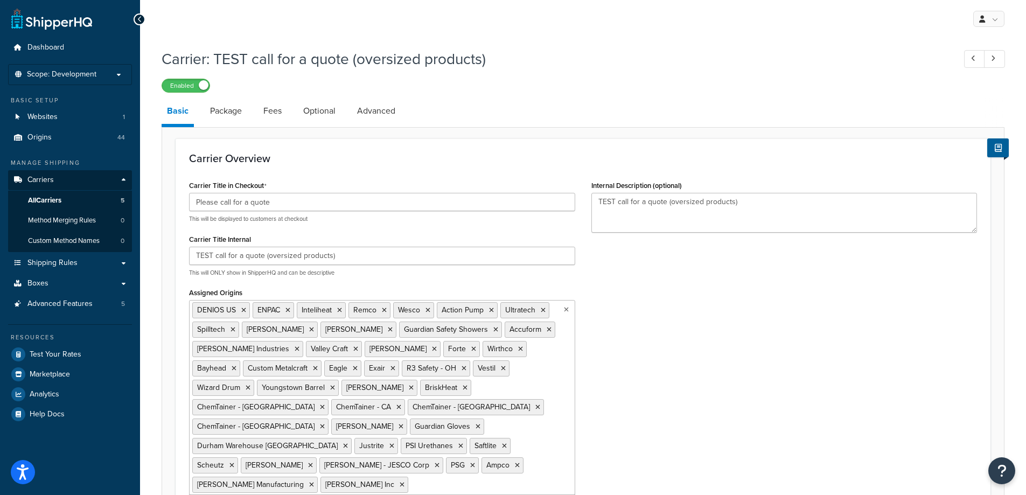
click at [478, 372] on ul "DENIOS US ENPAC Inteliheat Remco Wesco Action Pump Ultratech Spilltech Stewart …" at bounding box center [382, 397] width 386 height 195
click at [54, 207] on link "All Carriers 5" at bounding box center [70, 201] width 124 height 20
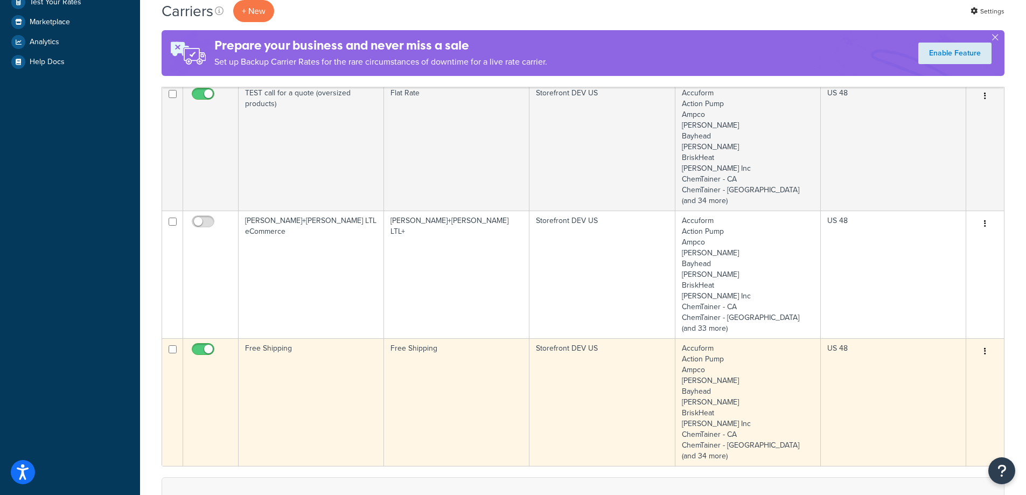
scroll to position [485, 0]
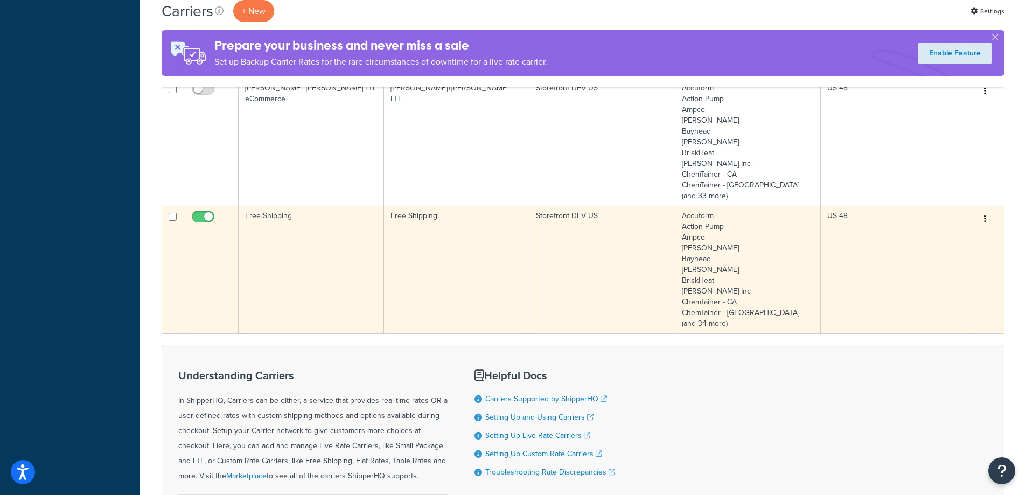
click at [322, 302] on td "Free Shipping" at bounding box center [311, 270] width 145 height 128
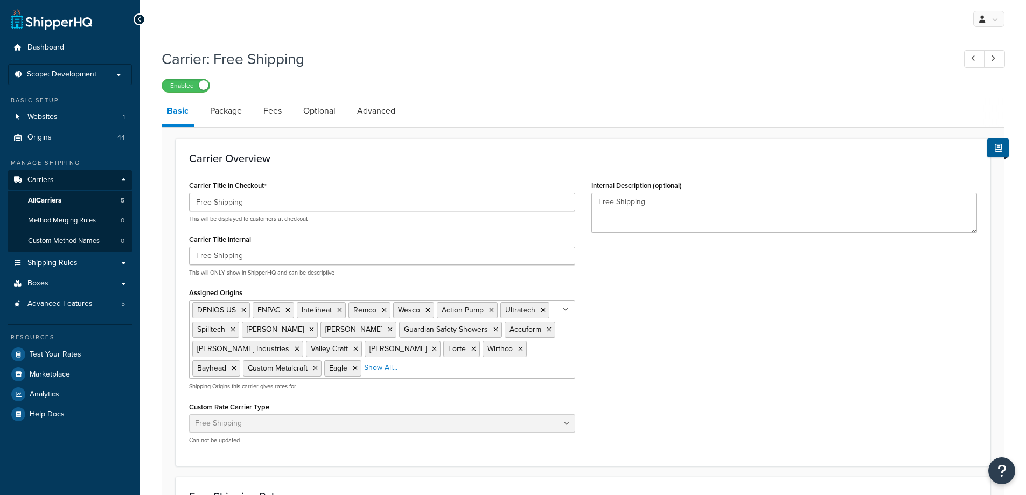
select select "free"
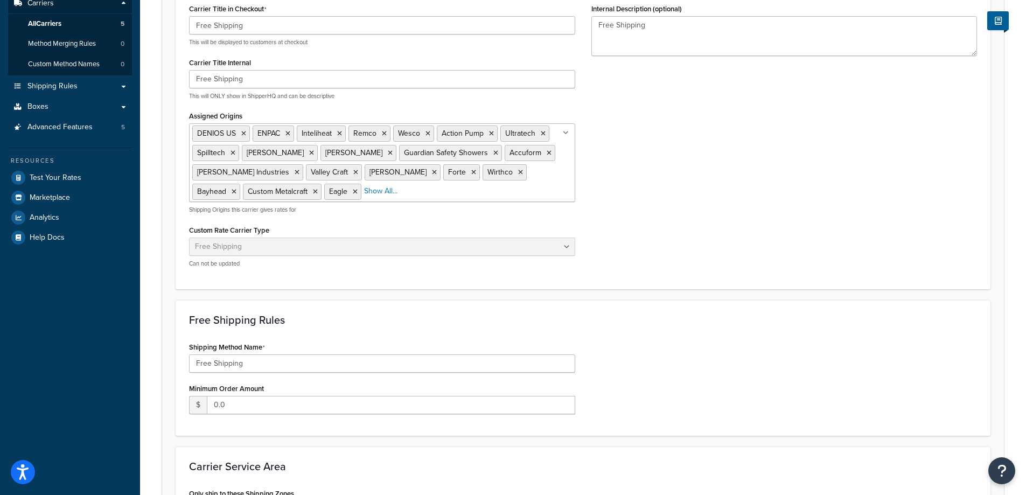
scroll to position [22, 0]
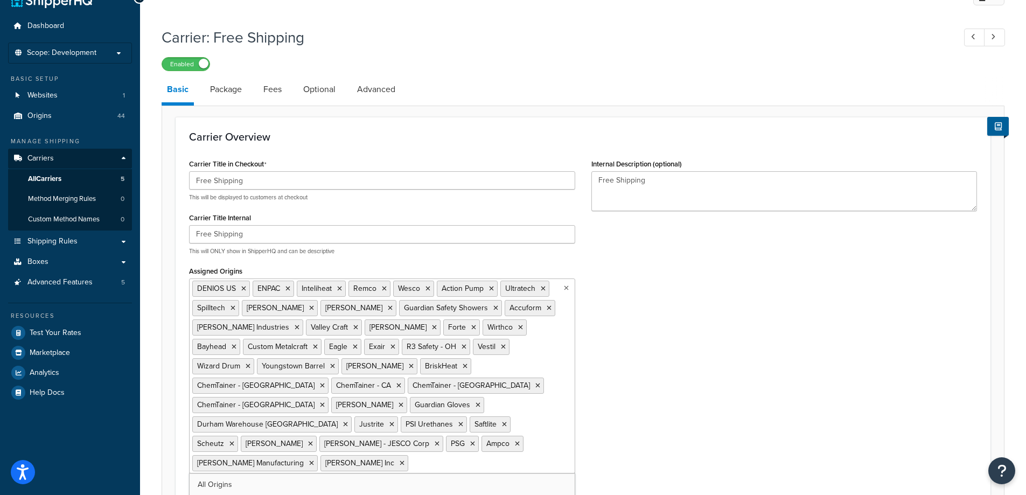
click at [544, 351] on ul "DENIOS US ENPAC Inteliheat Remco Wesco Action Pump Ultratech Spilltech Stewart …" at bounding box center [382, 375] width 386 height 195
click at [76, 177] on link "All Carriers 5" at bounding box center [70, 179] width 124 height 20
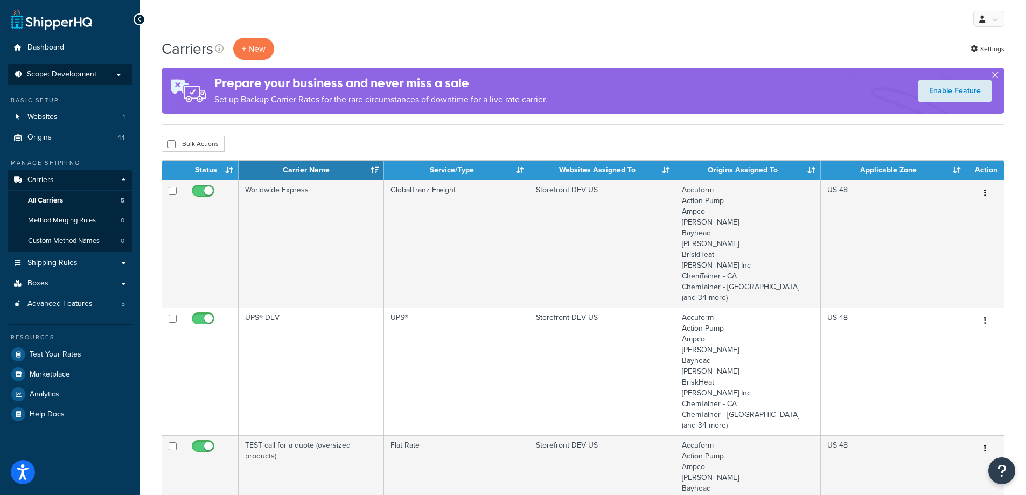
click at [100, 78] on p "Scope: Development" at bounding box center [70, 74] width 114 height 9
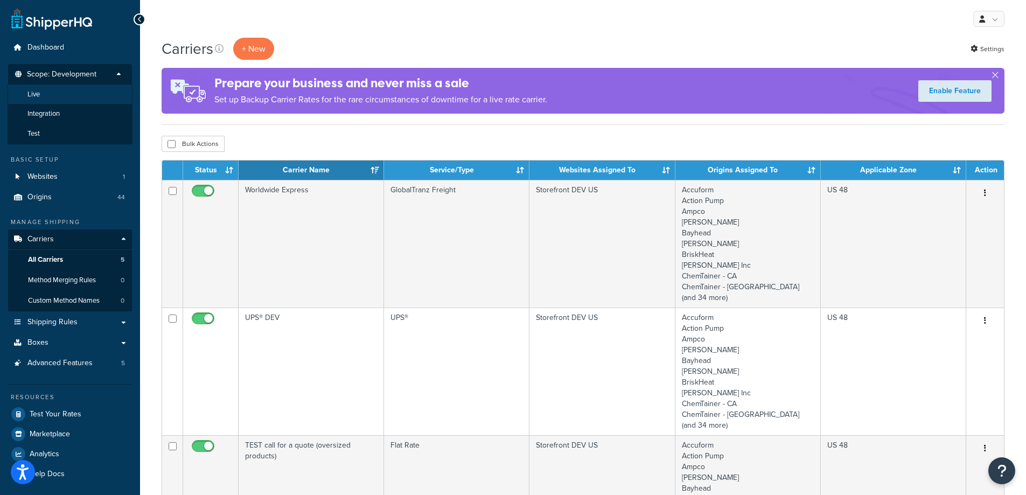
click at [101, 92] on li "Live" at bounding box center [70, 95] width 125 height 20
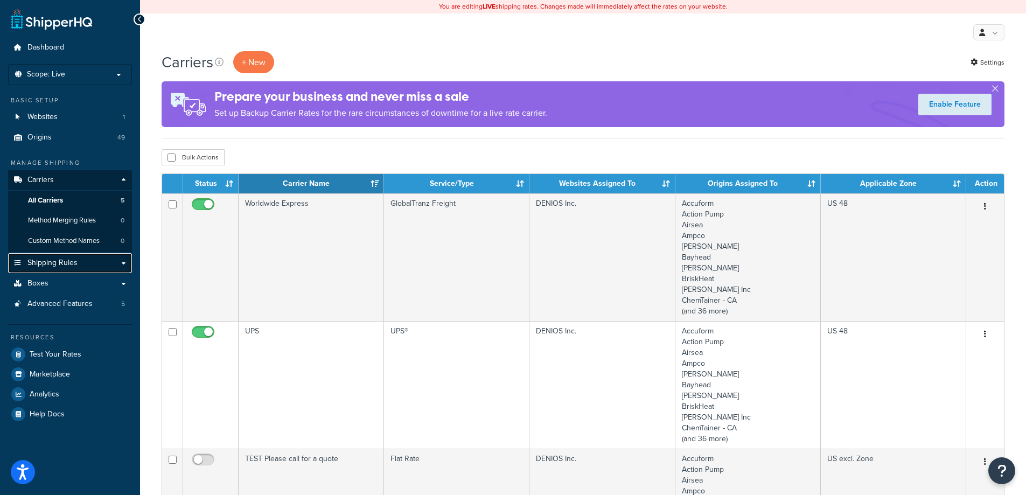
click at [72, 261] on span "Shipping Rules" at bounding box center [52, 262] width 50 height 9
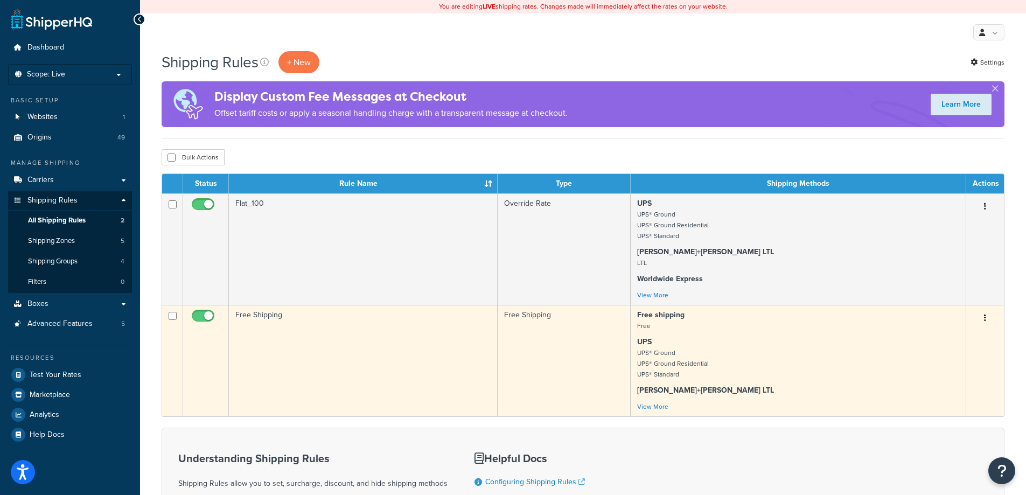
click at [389, 374] on td "Free Shipping" at bounding box center [363, 360] width 269 height 111
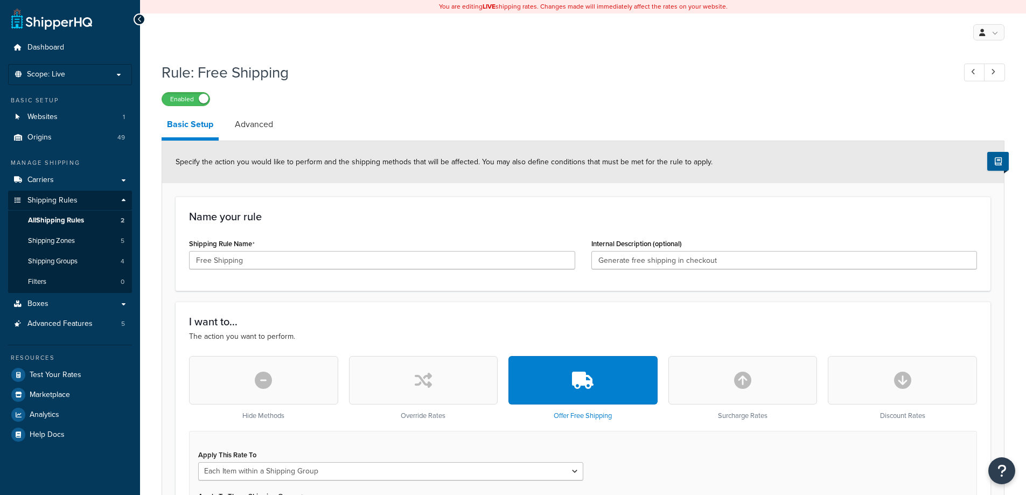
select select "ITEM"
click at [75, 218] on span "All Shipping Rules" at bounding box center [56, 220] width 56 height 9
